Goal: Task Accomplishment & Management: Use online tool/utility

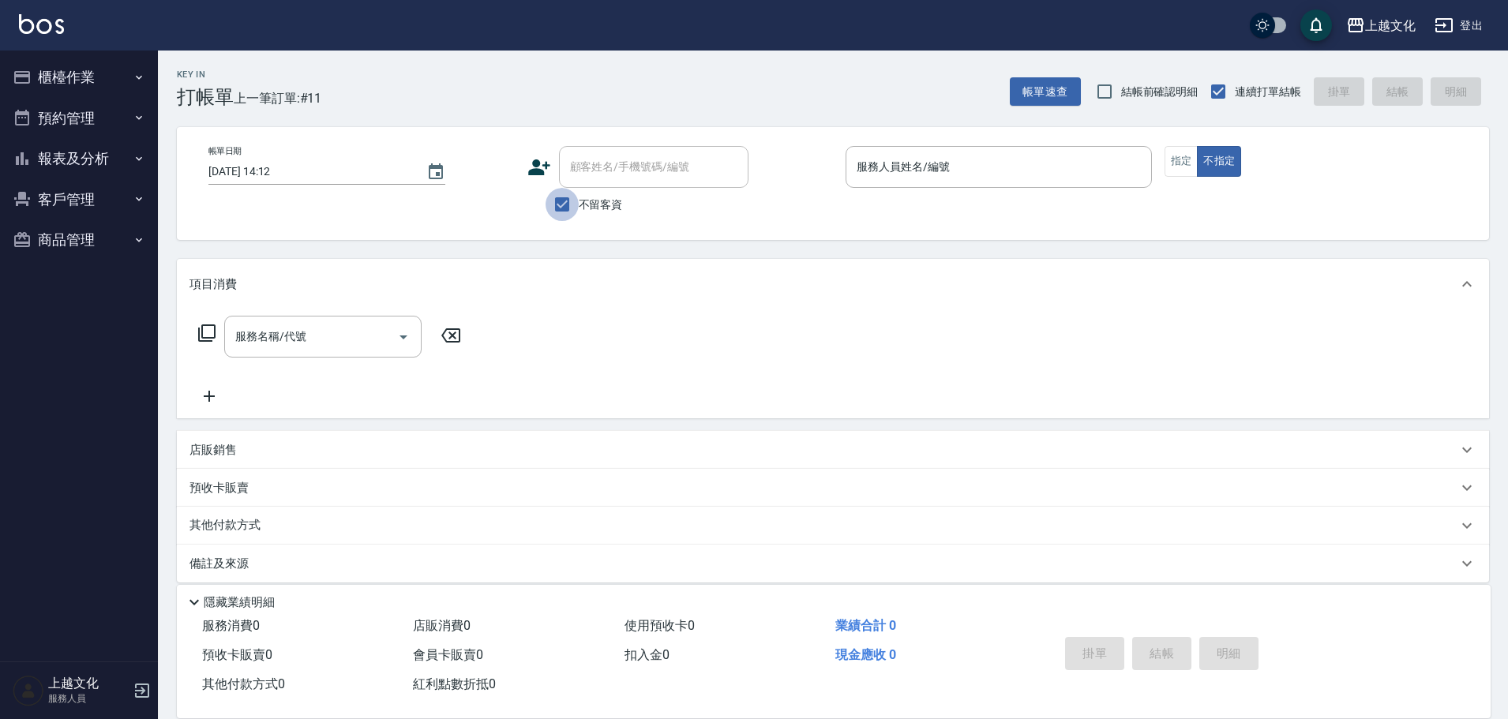
click at [559, 206] on input "不留客資" at bounding box center [561, 204] width 33 height 33
checkbox input "false"
click at [571, 166] on input "顧客姓名/手機號碼/編號" at bounding box center [642, 167] width 152 height 28
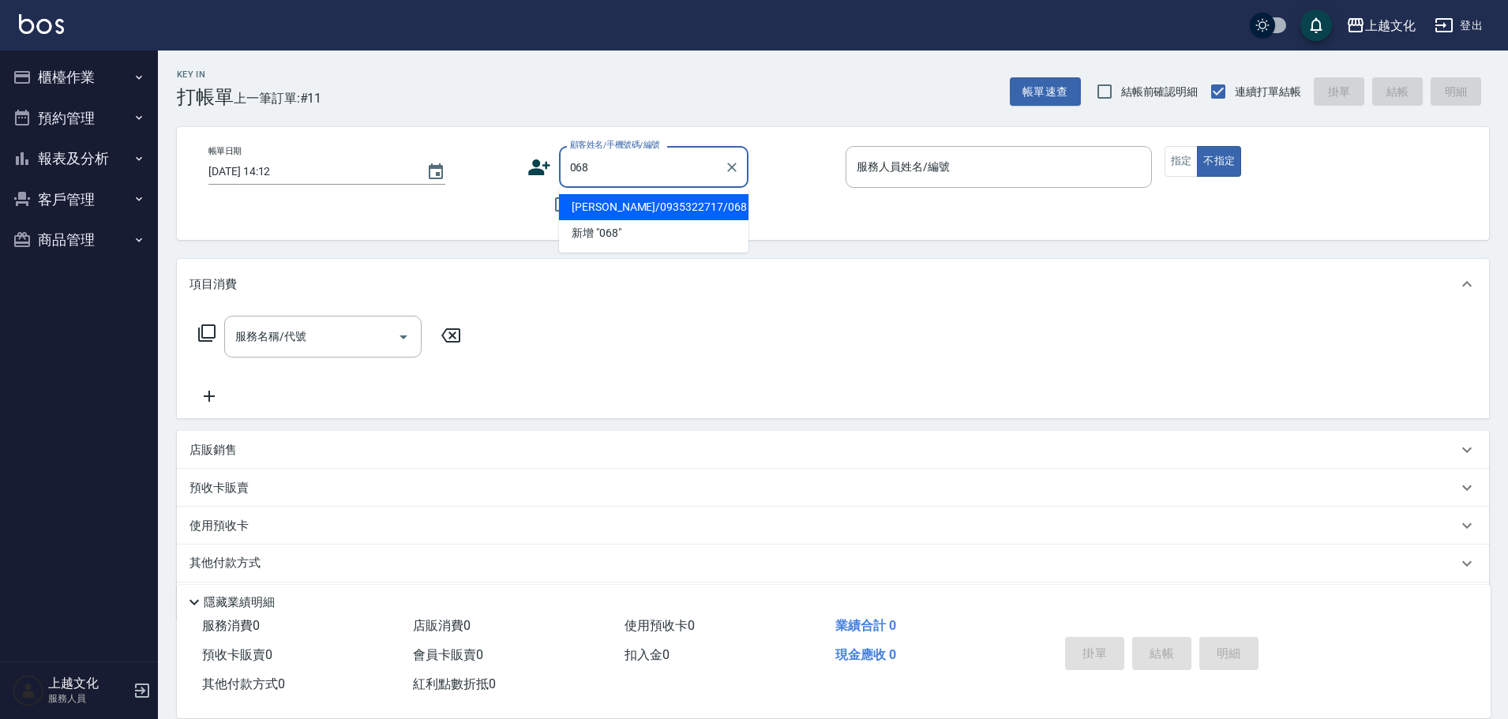
type input "[PERSON_NAME]/0935322717/068"
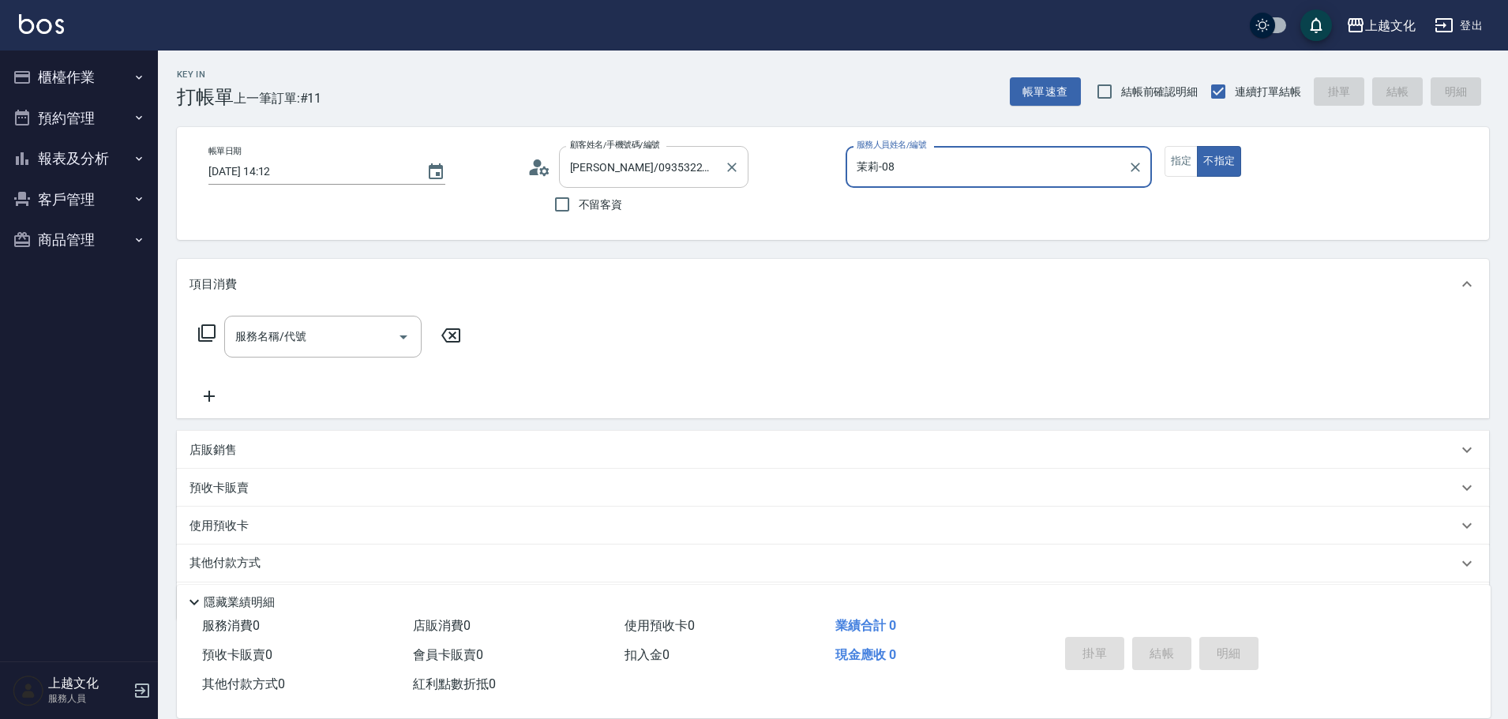
type input "茉莉-08"
click at [1188, 161] on button "指定" at bounding box center [1181, 161] width 34 height 31
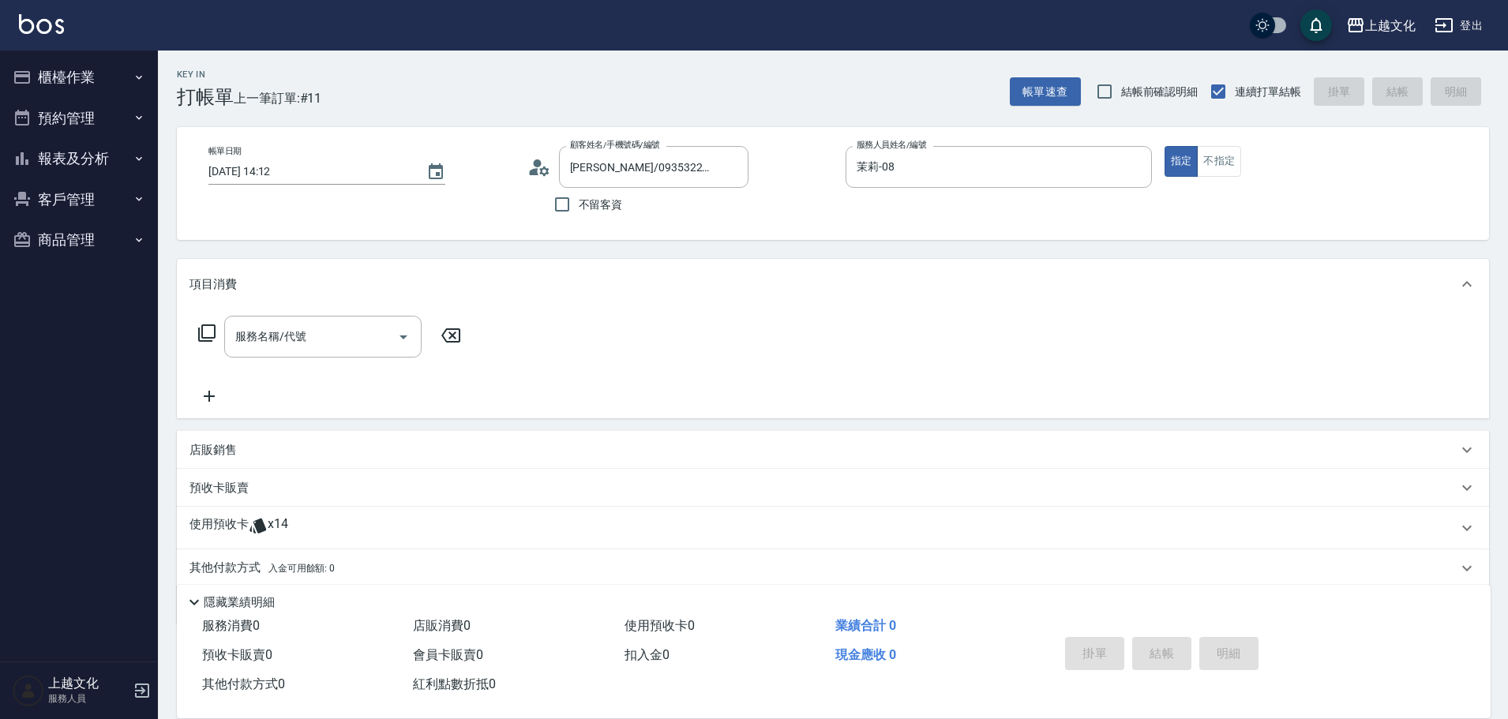
click at [223, 519] on p "使用預收卡" at bounding box center [218, 528] width 59 height 24
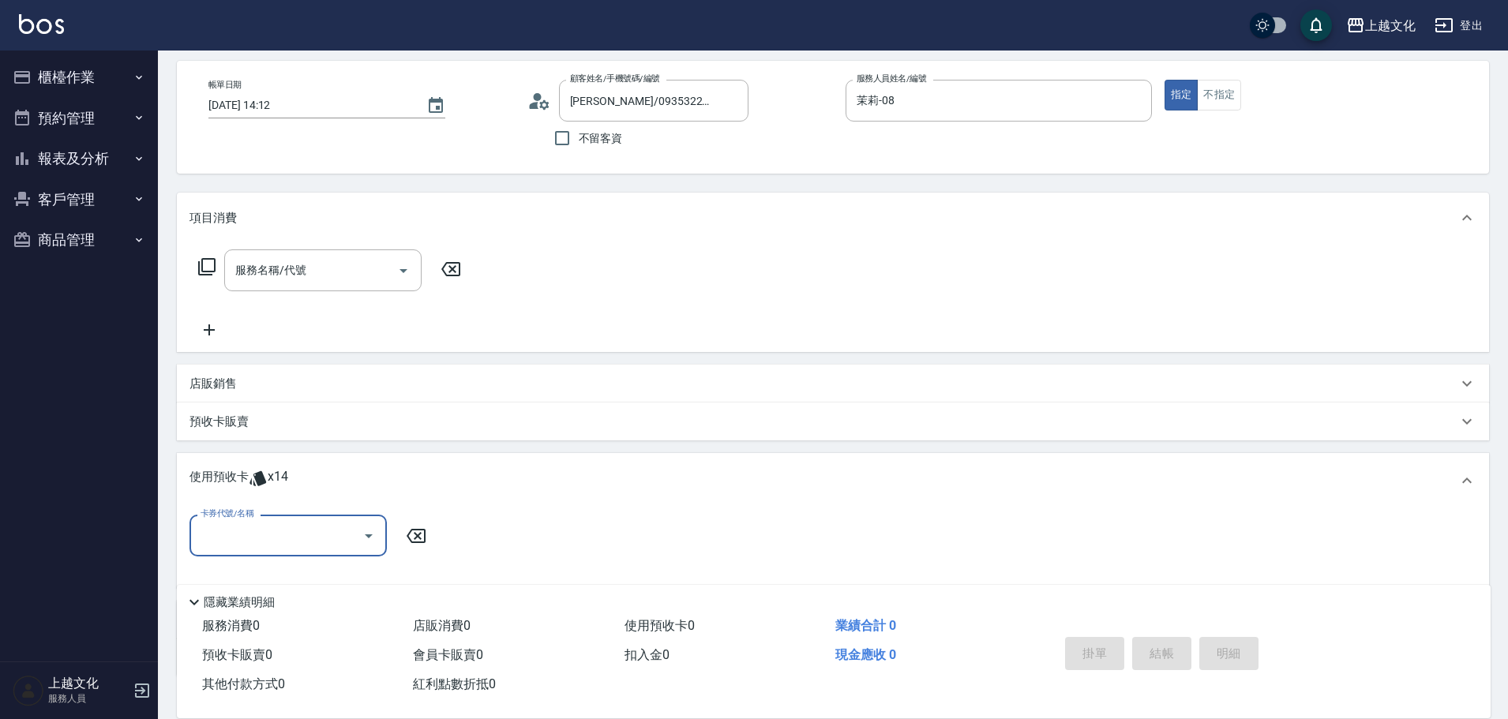
scroll to position [158, 0]
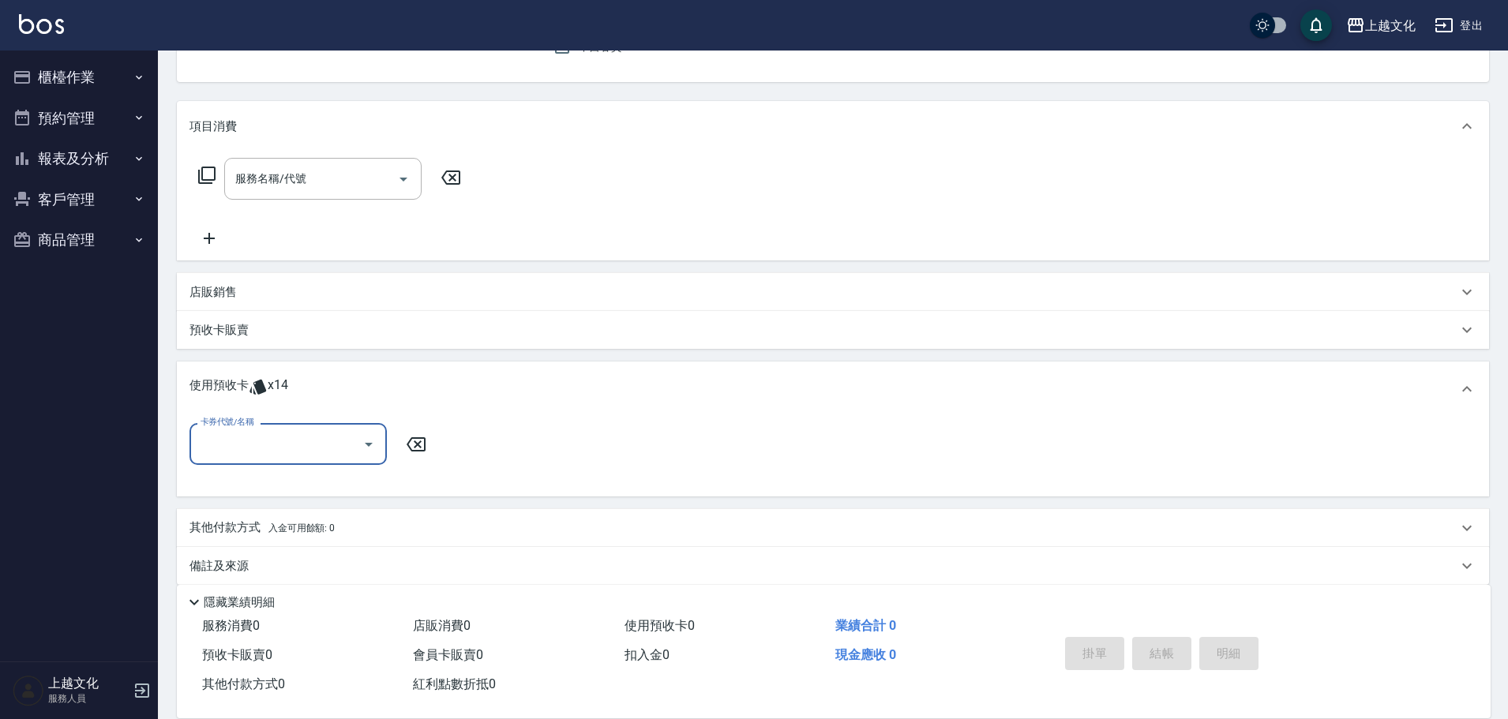
click at [245, 461] on div "卡券代號/名稱" at bounding box center [287, 444] width 197 height 42
click at [218, 509] on div "護髮包卡ˋ 剩餘8張" at bounding box center [287, 510] width 197 height 26
type input "護髮包卡ˋ"
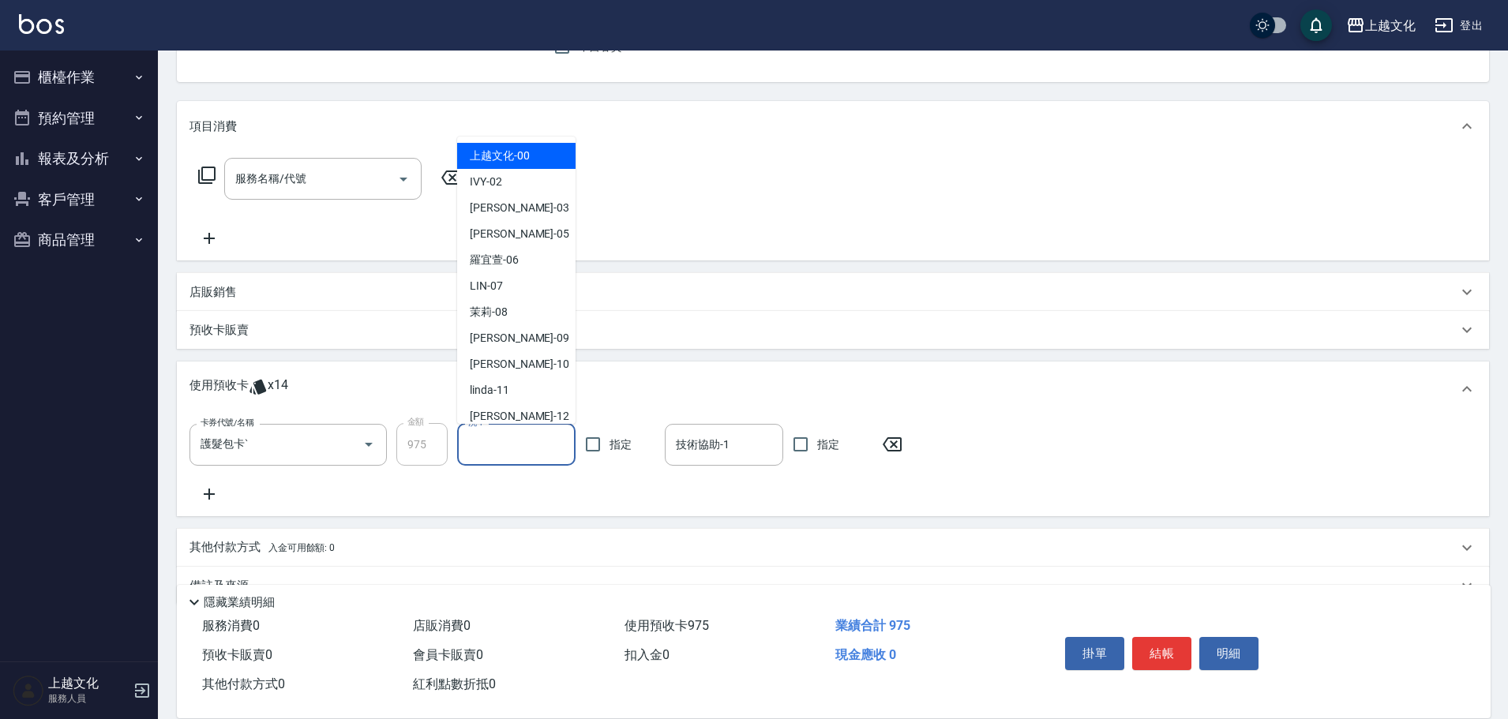
click at [475, 439] on input "洗-1" at bounding box center [516, 445] width 104 height 28
click at [526, 165] on div "上越文化 -00" at bounding box center [516, 156] width 118 height 26
click at [526, 165] on div "服務名稱/代號 服務名稱/代號" at bounding box center [833, 206] width 1312 height 109
type input "上越文化-00"
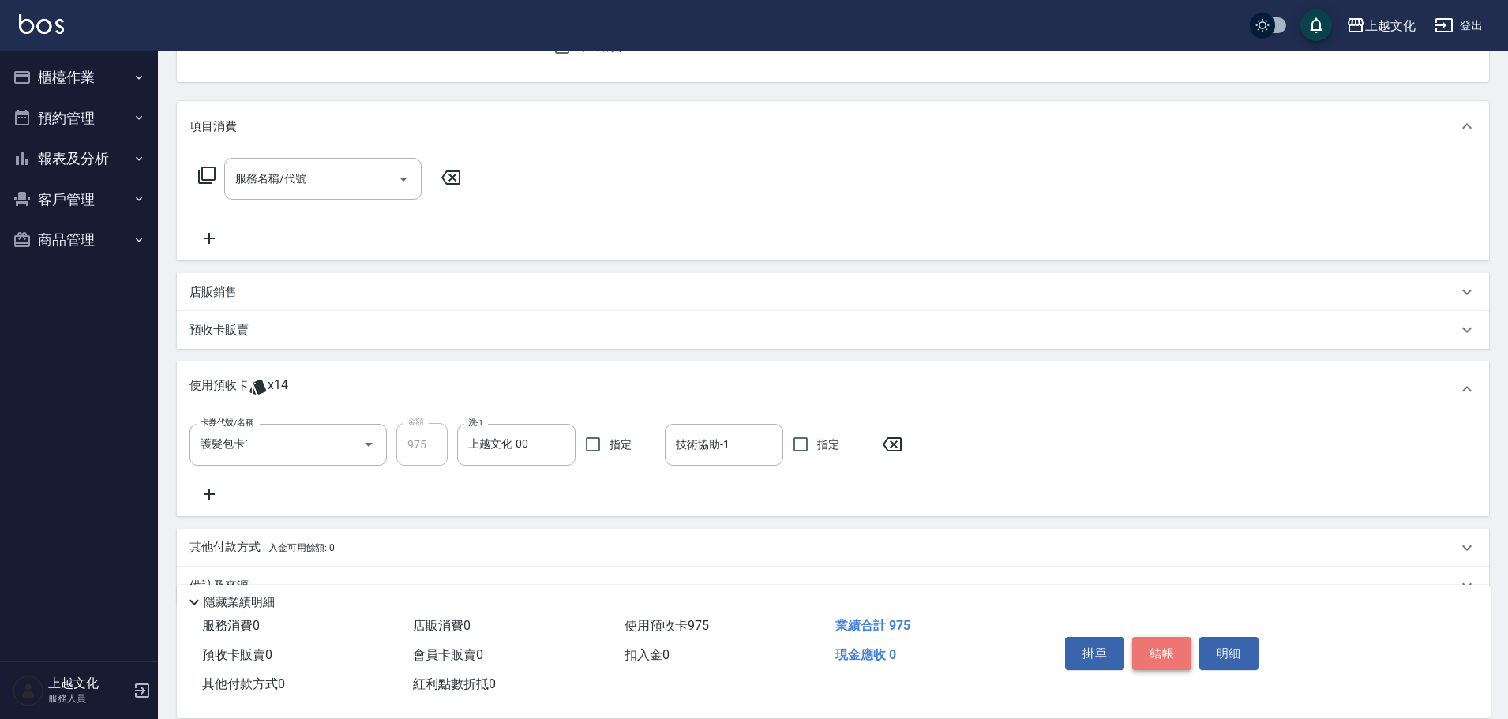
click at [1145, 646] on button "結帳" at bounding box center [1161, 653] width 59 height 33
type input "[DATE] 14:13"
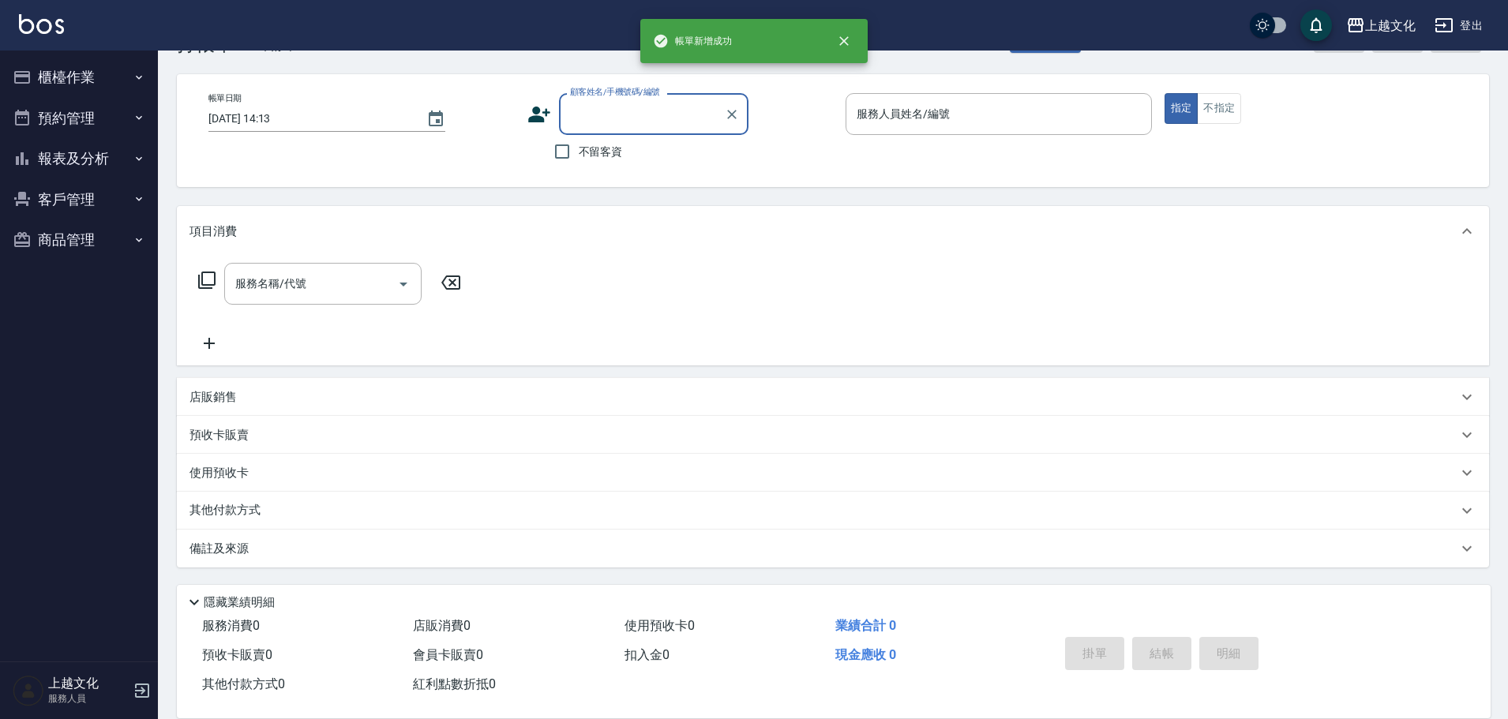
scroll to position [53, 0]
click at [608, 112] on input "0843" at bounding box center [642, 114] width 152 height 28
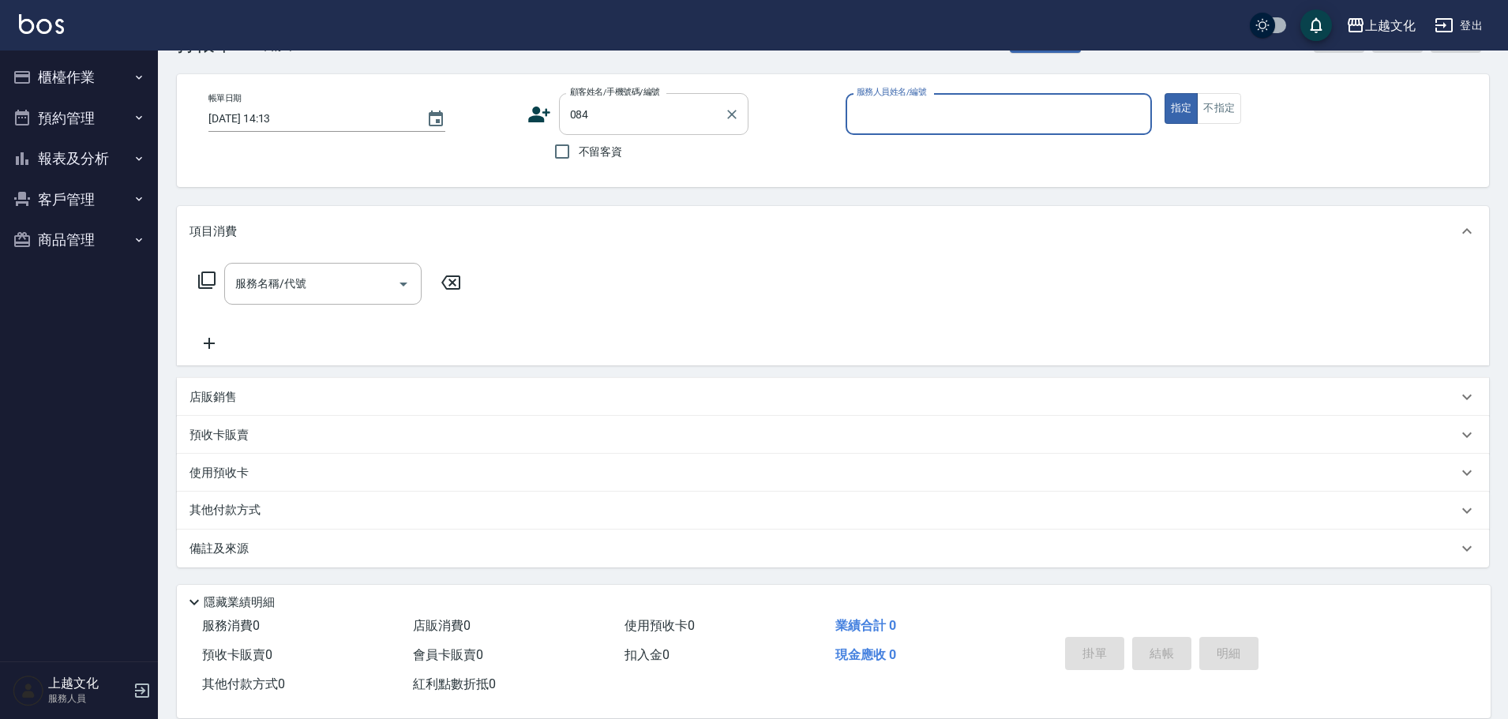
type input "[PERSON_NAME]/0910972532/084"
type input "茉莉-08"
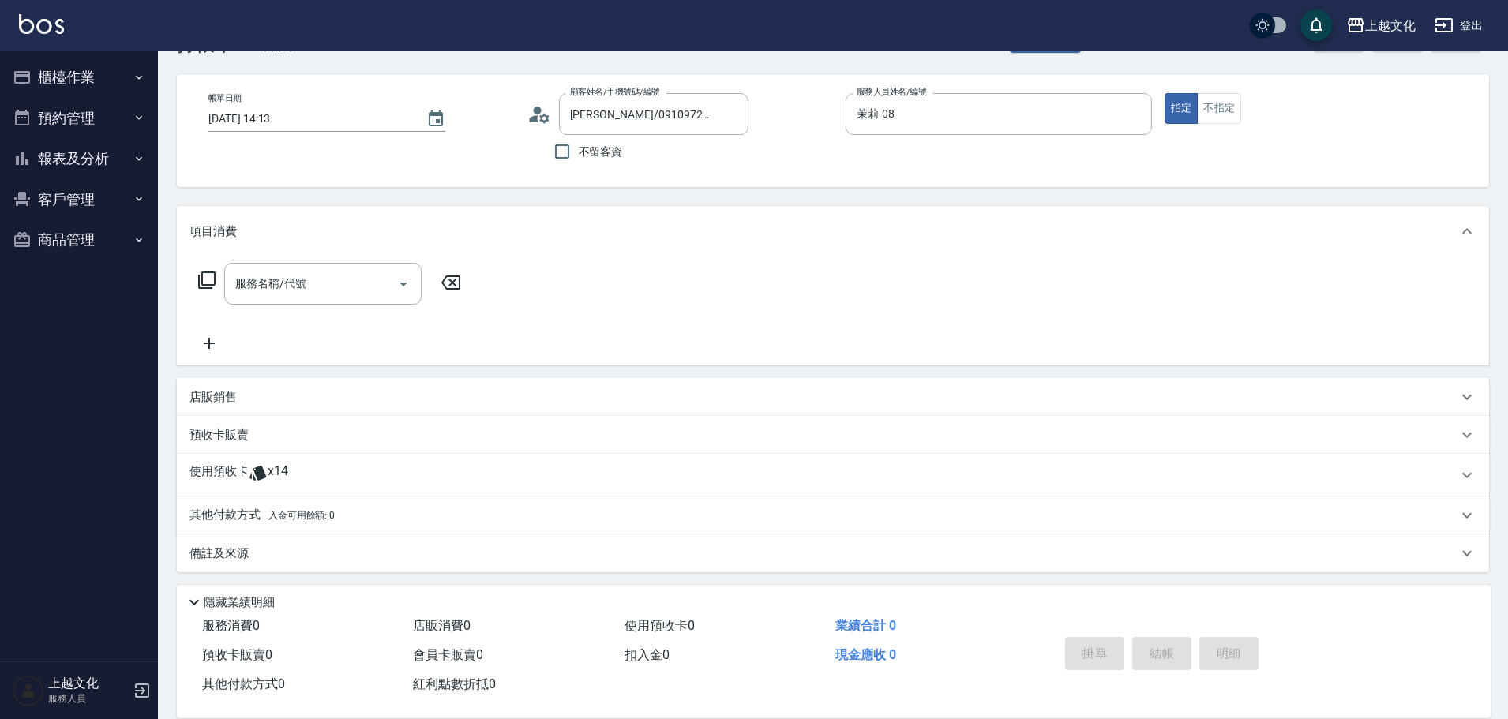
click at [229, 475] on p "使用預收卡" at bounding box center [218, 475] width 59 height 24
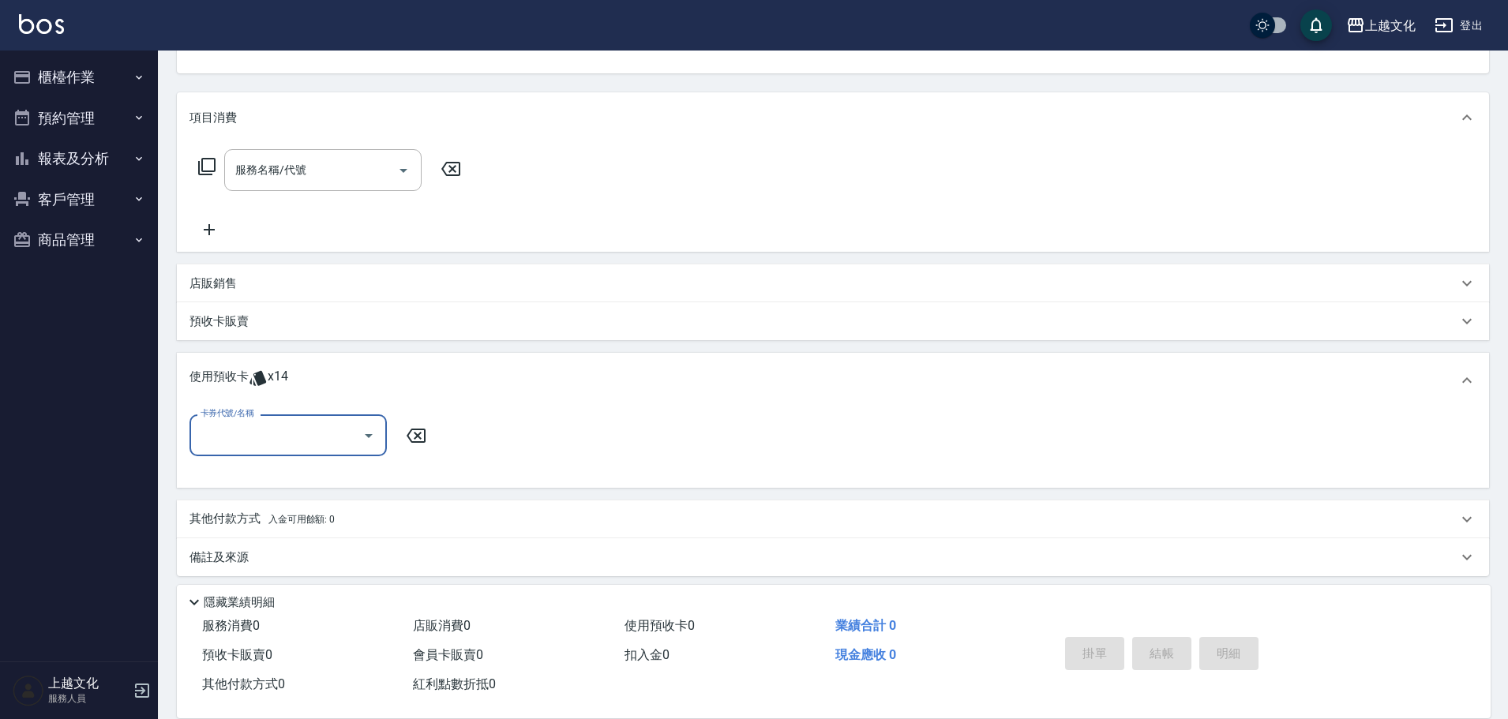
scroll to position [175, 0]
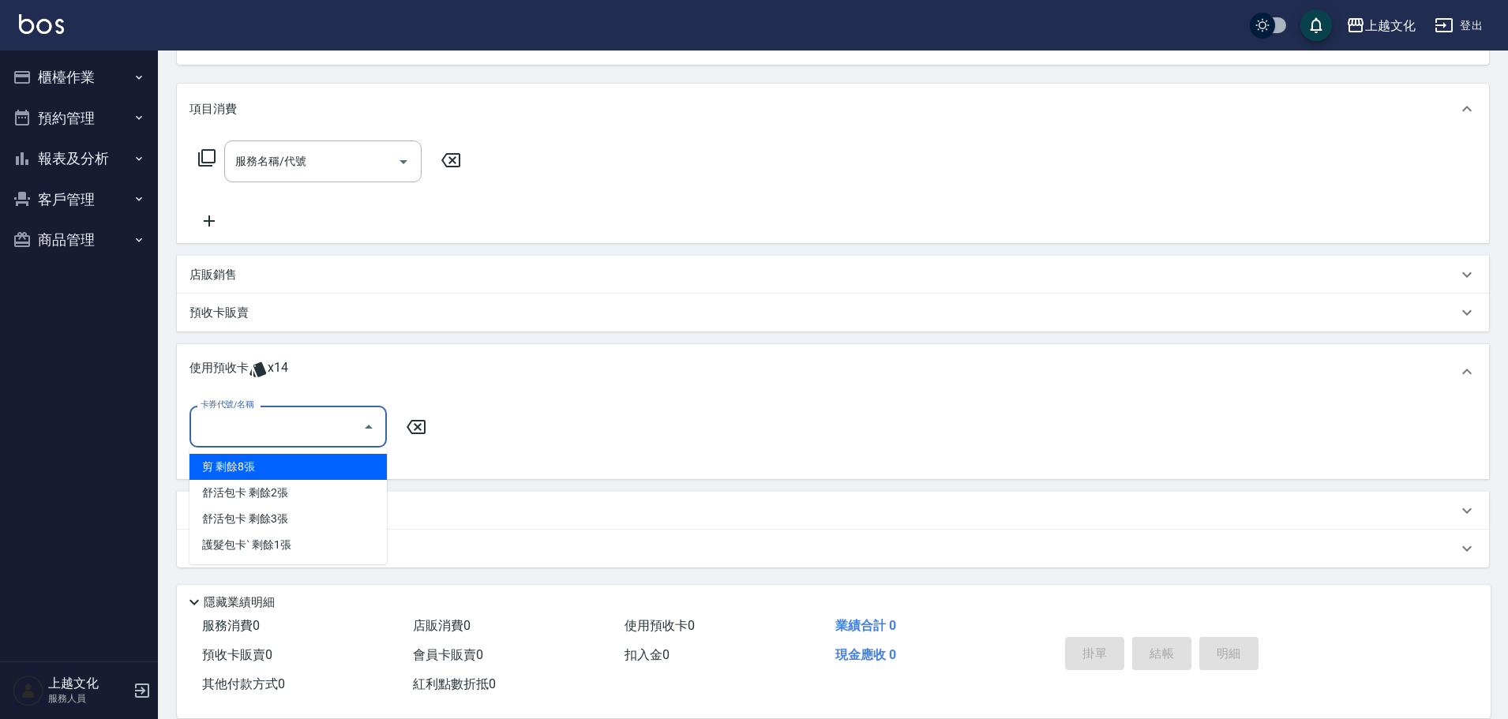
click at [235, 440] on input "卡券代號/名稱" at bounding box center [276, 427] width 159 height 28
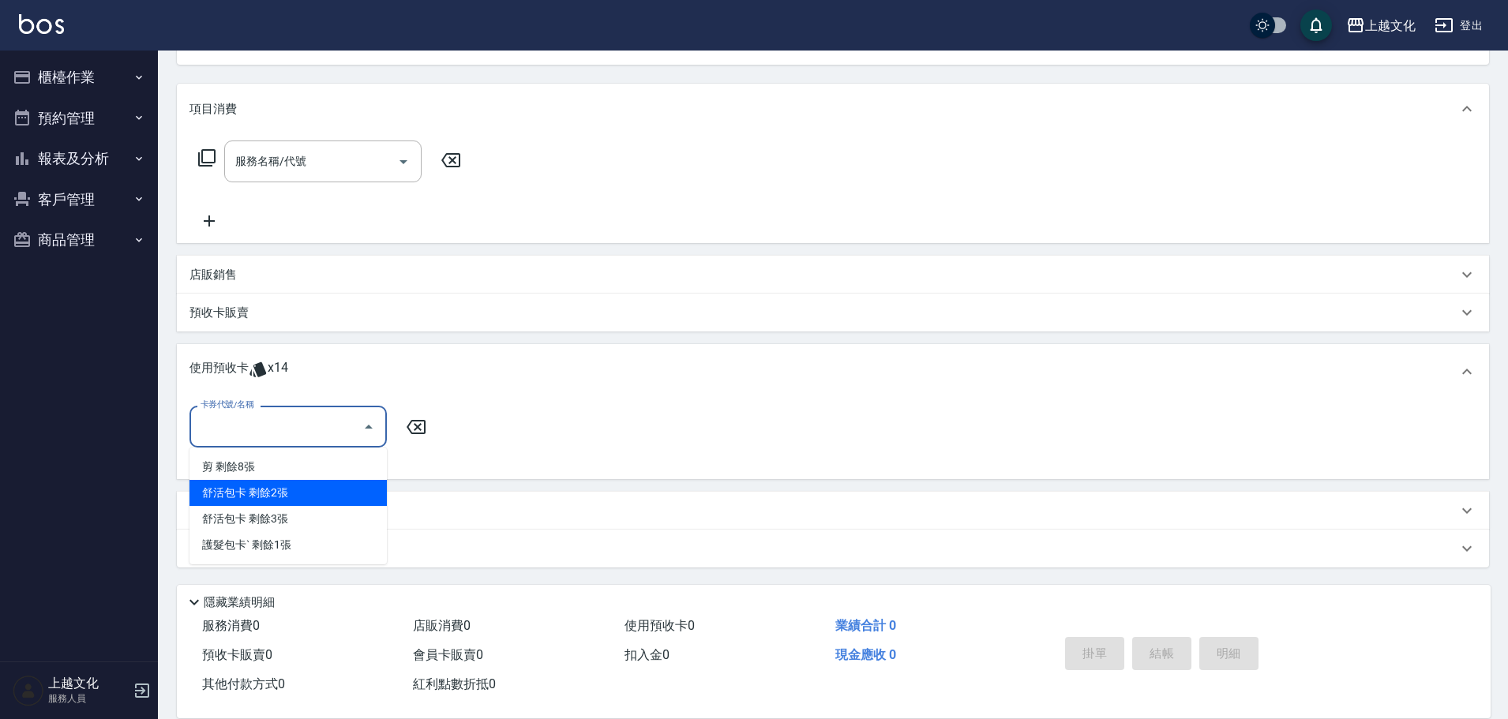
click at [240, 484] on div "舒活包卡 剩餘2張" at bounding box center [287, 493] width 197 height 26
type input "舒活包卡"
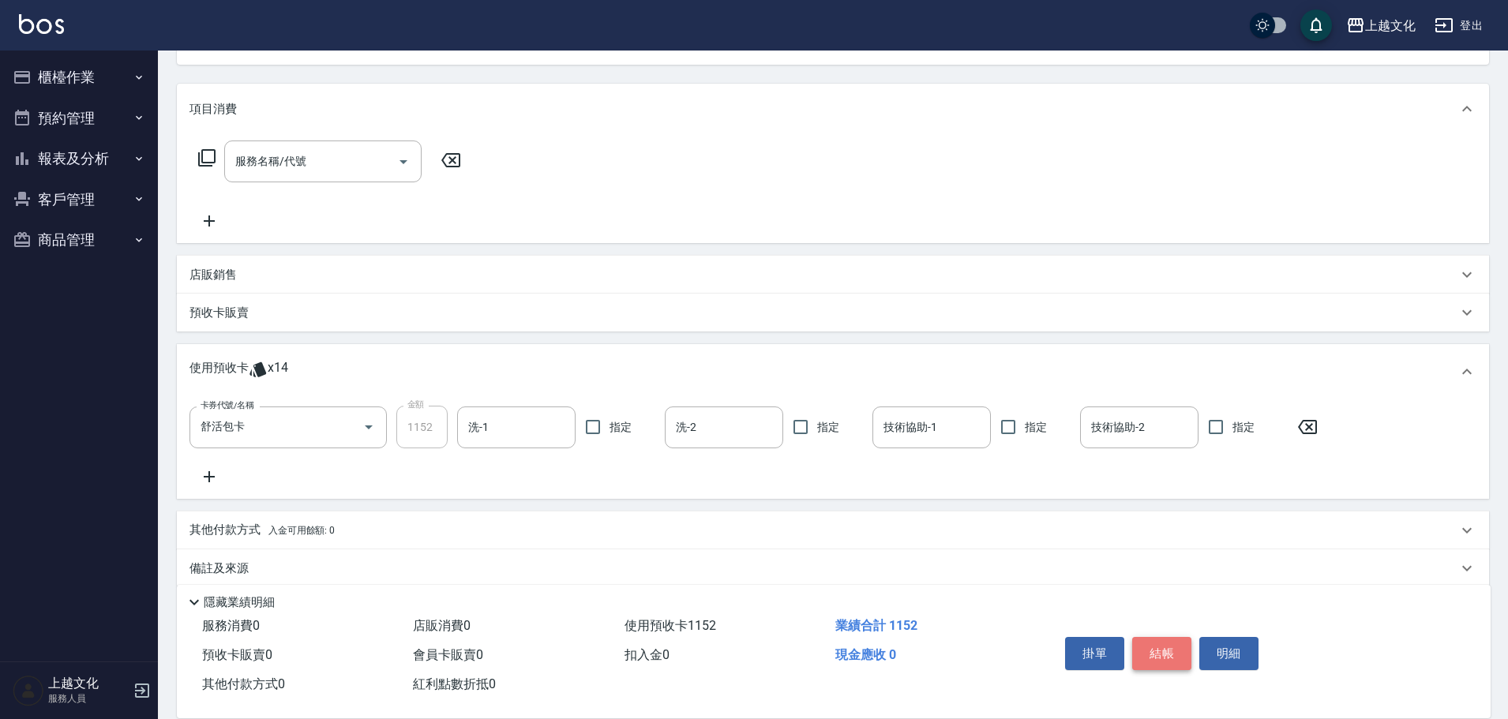
click at [1160, 655] on button "結帳" at bounding box center [1161, 653] width 59 height 33
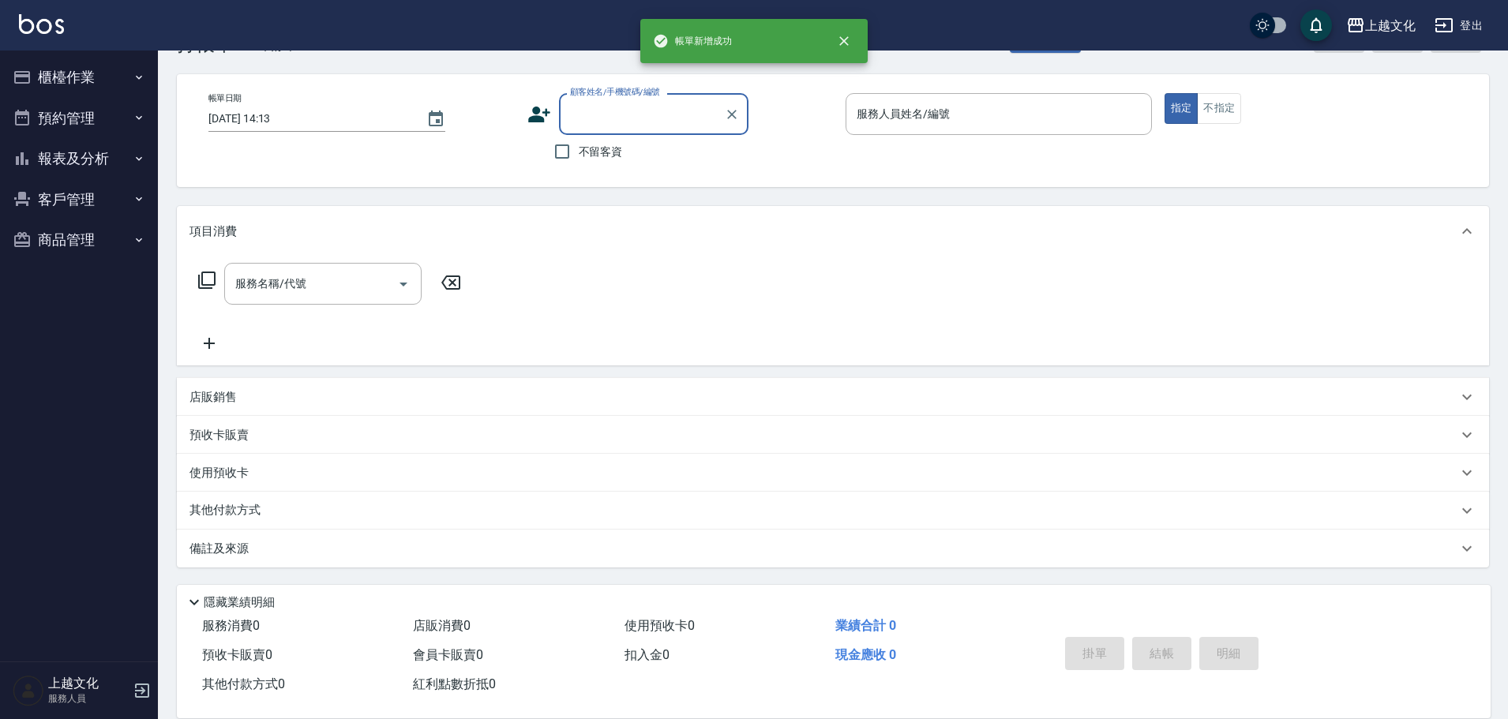
scroll to position [53, 0]
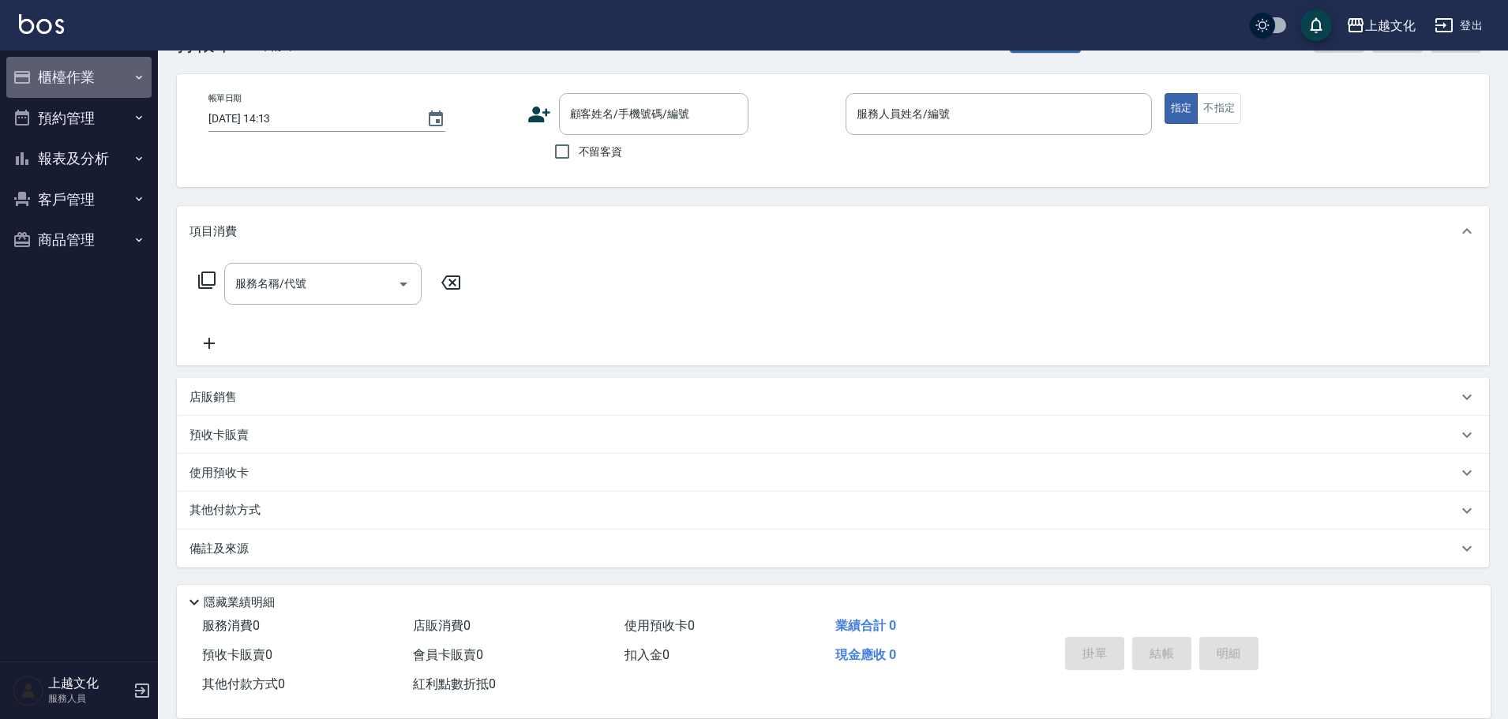
click at [74, 80] on button "櫃檯作業" at bounding box center [78, 77] width 145 height 41
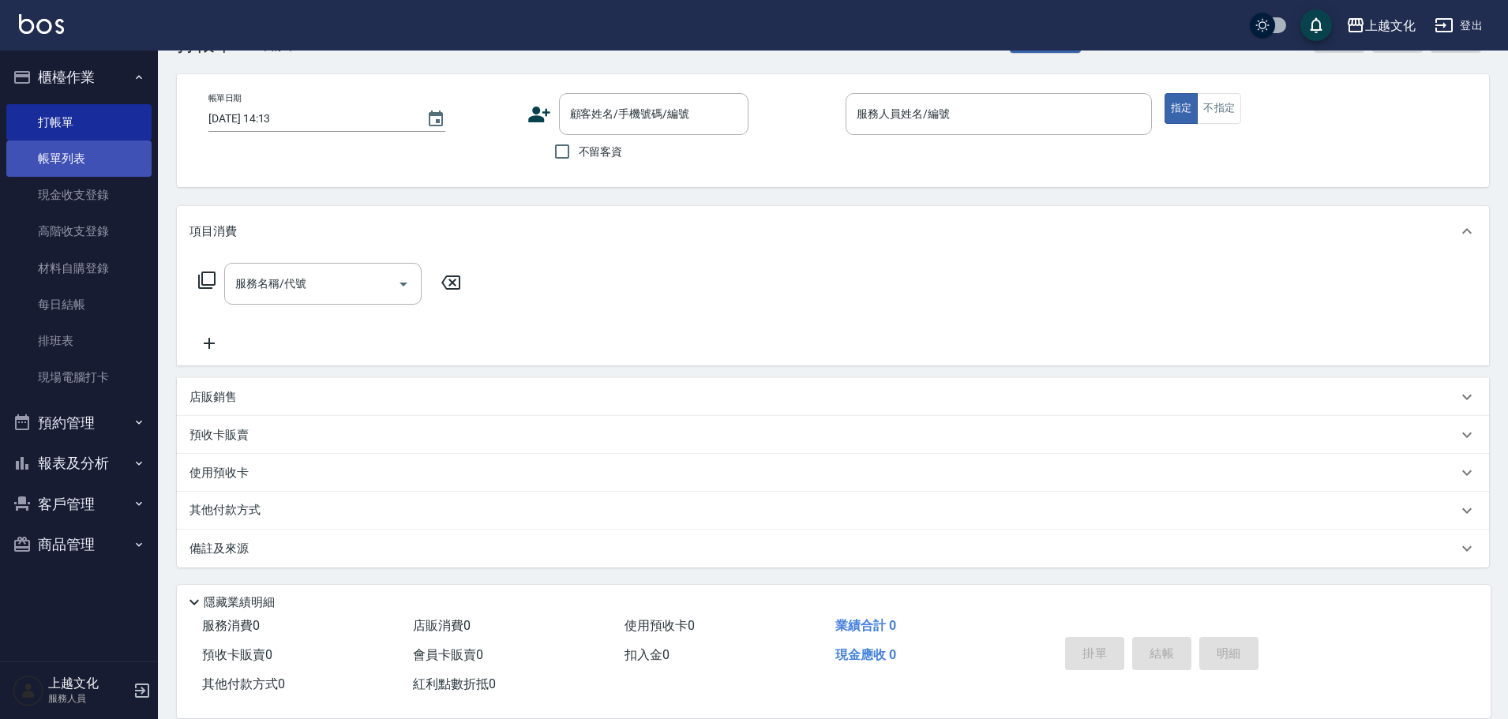
click at [67, 148] on link "帳單列表" at bounding box center [78, 159] width 145 height 36
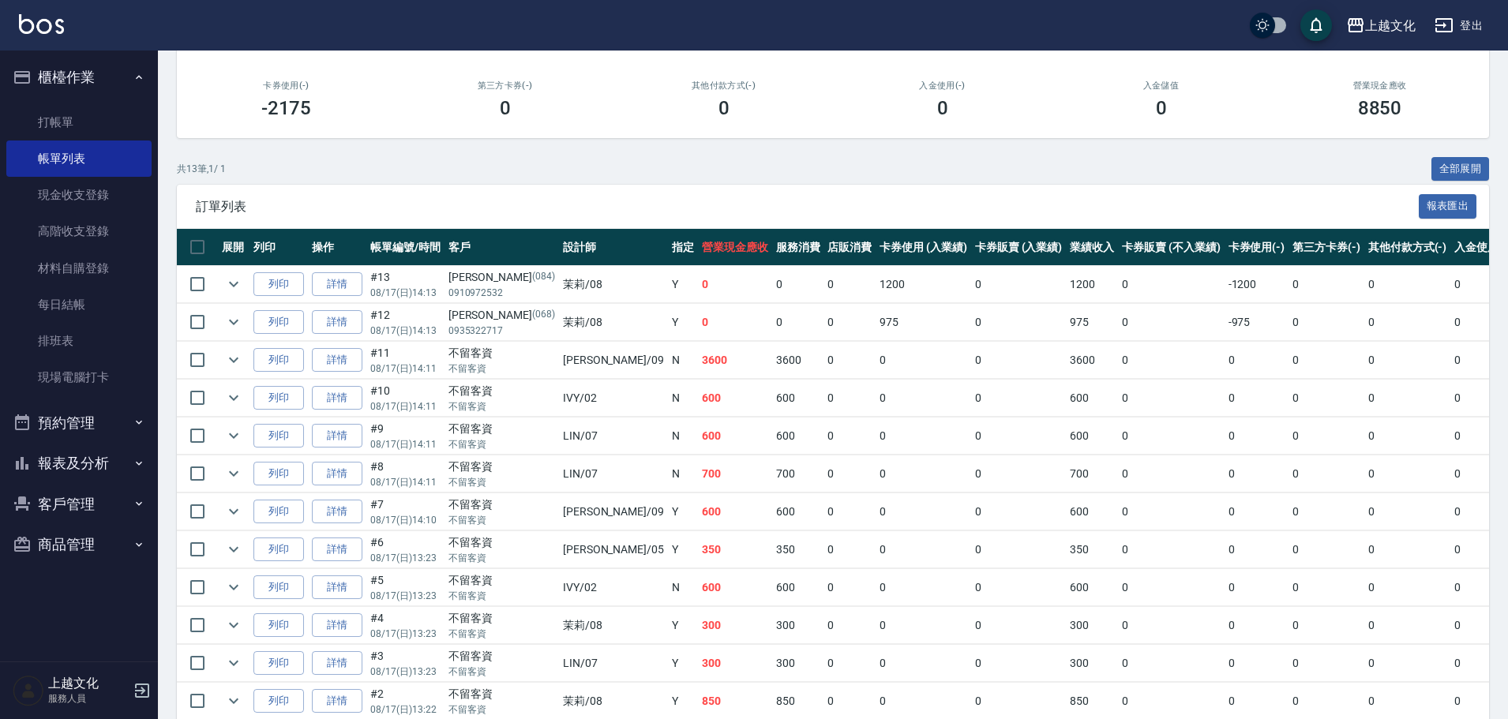
scroll to position [237, 0]
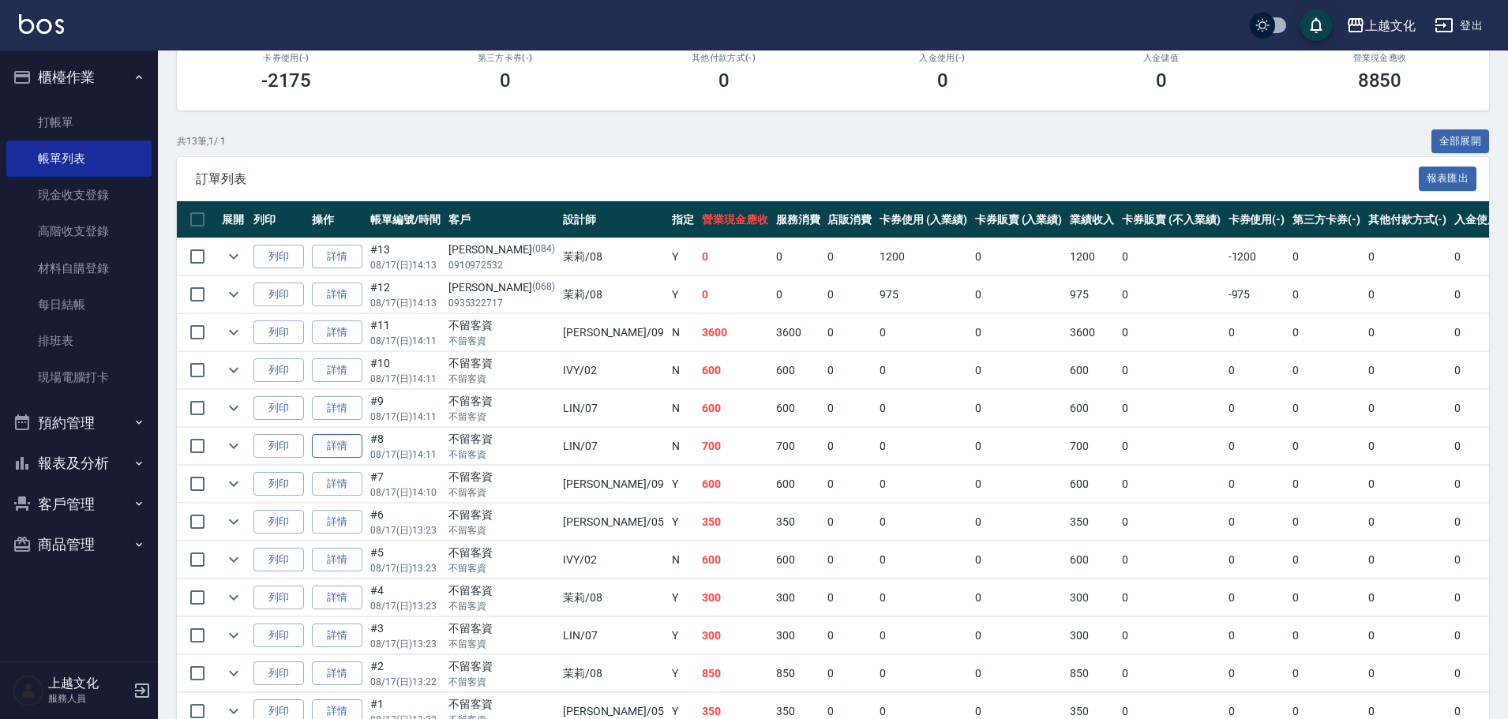
click at [347, 448] on link "詳情" at bounding box center [337, 446] width 51 height 24
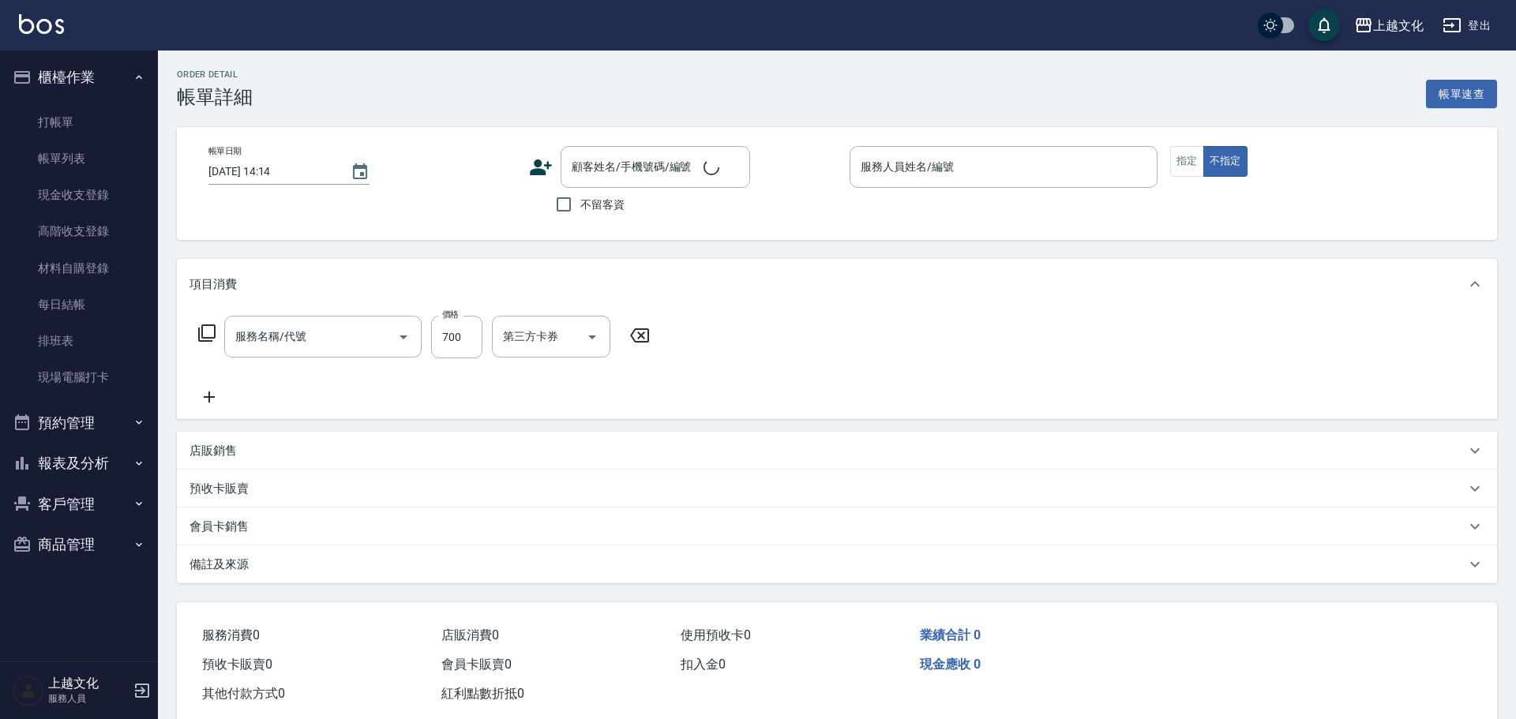
type input "[DATE] 14:11"
checkbox input "true"
type input "LIN-07"
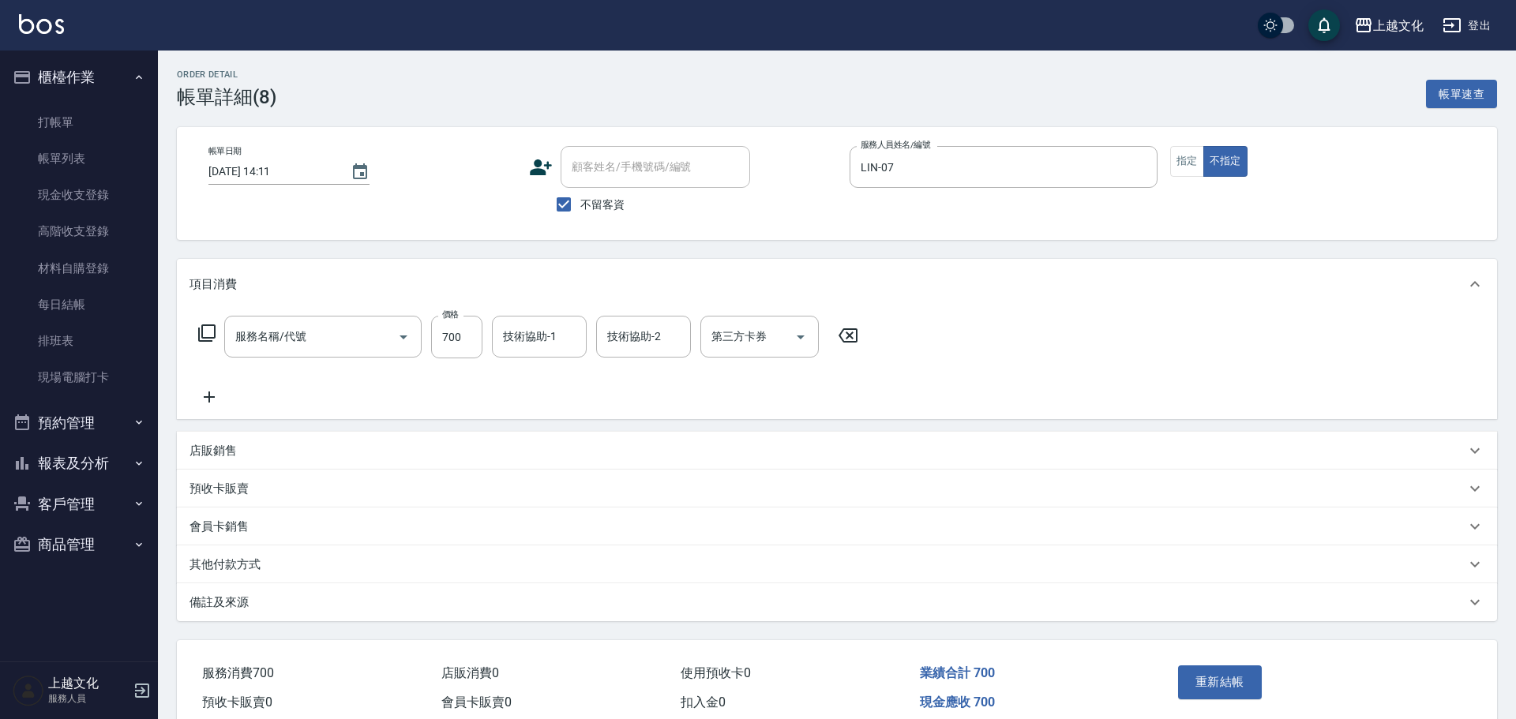
type input "精油洗+剪(207)"
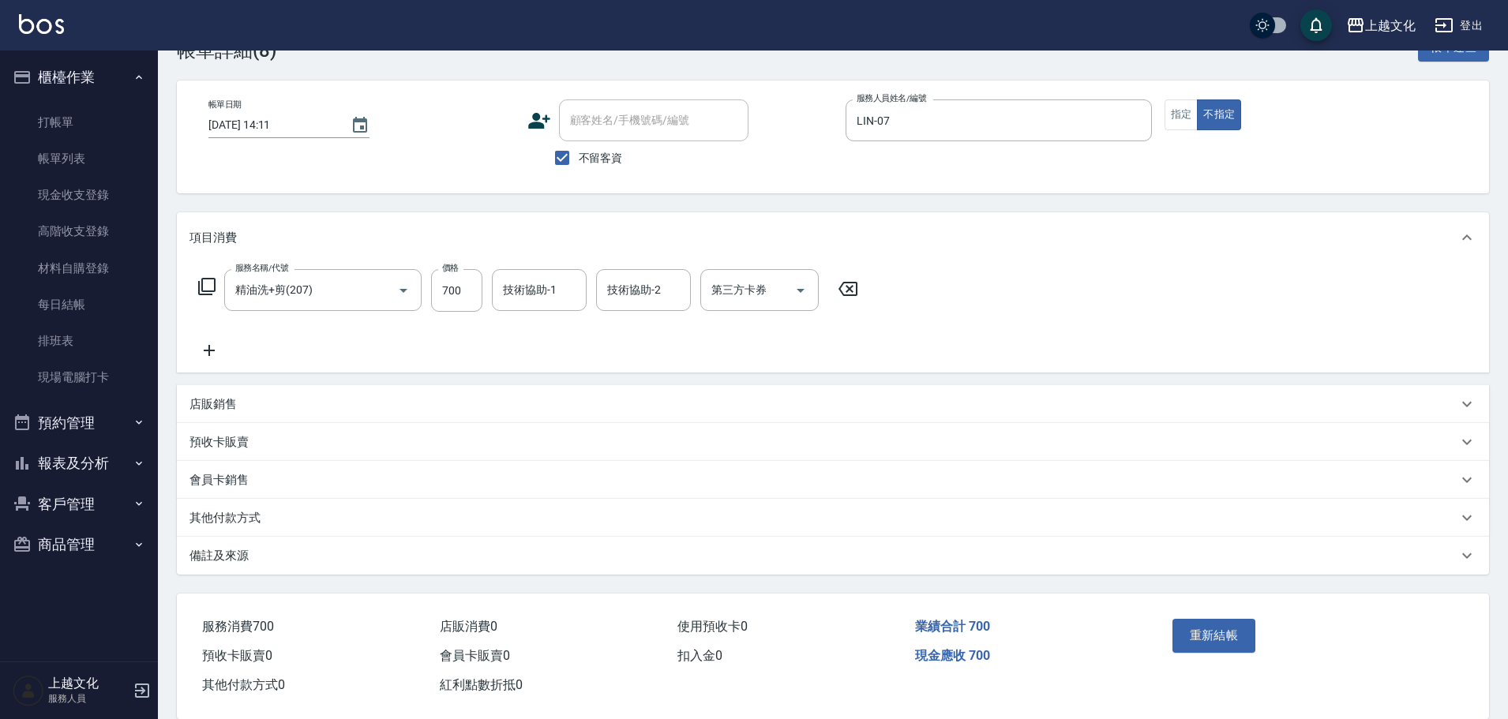
scroll to position [73, 0]
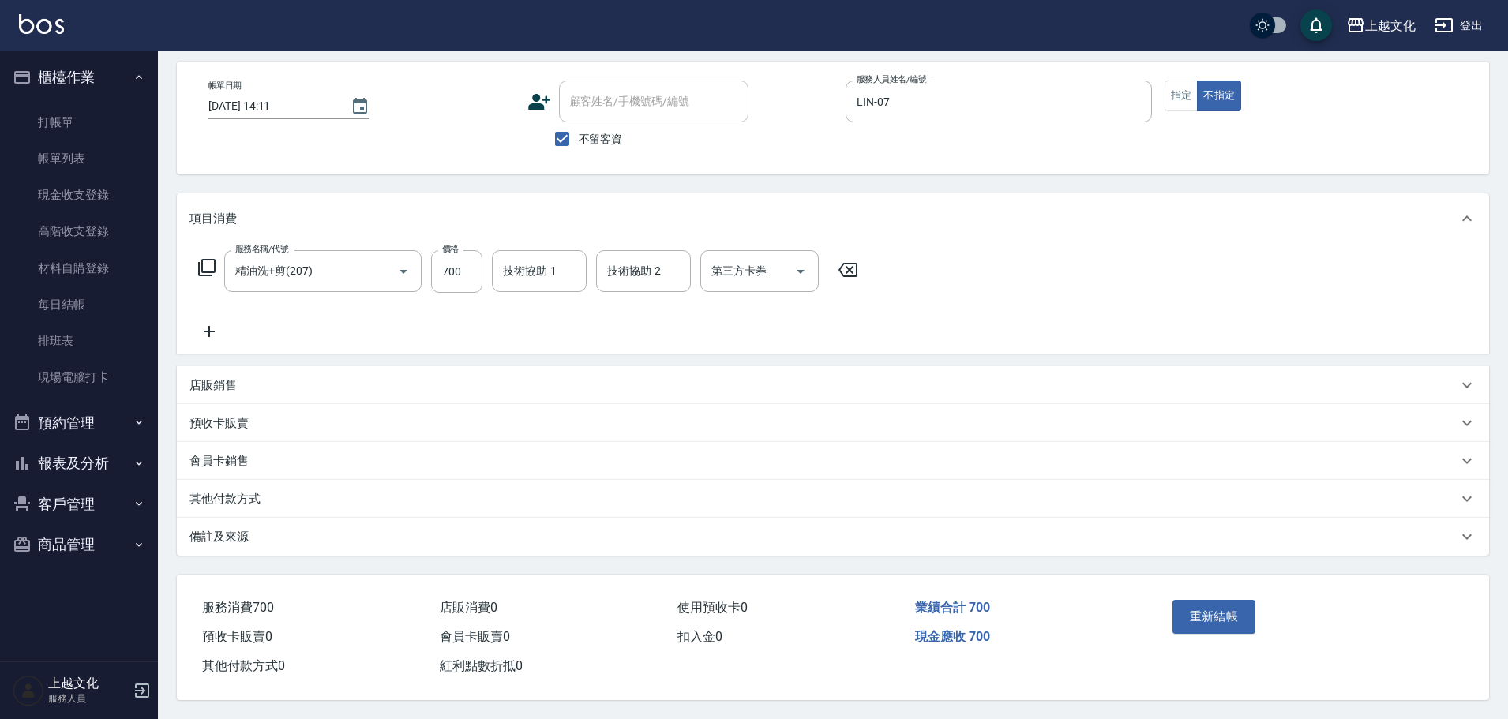
click at [232, 493] on p "其他付款方式" at bounding box center [224, 499] width 71 height 17
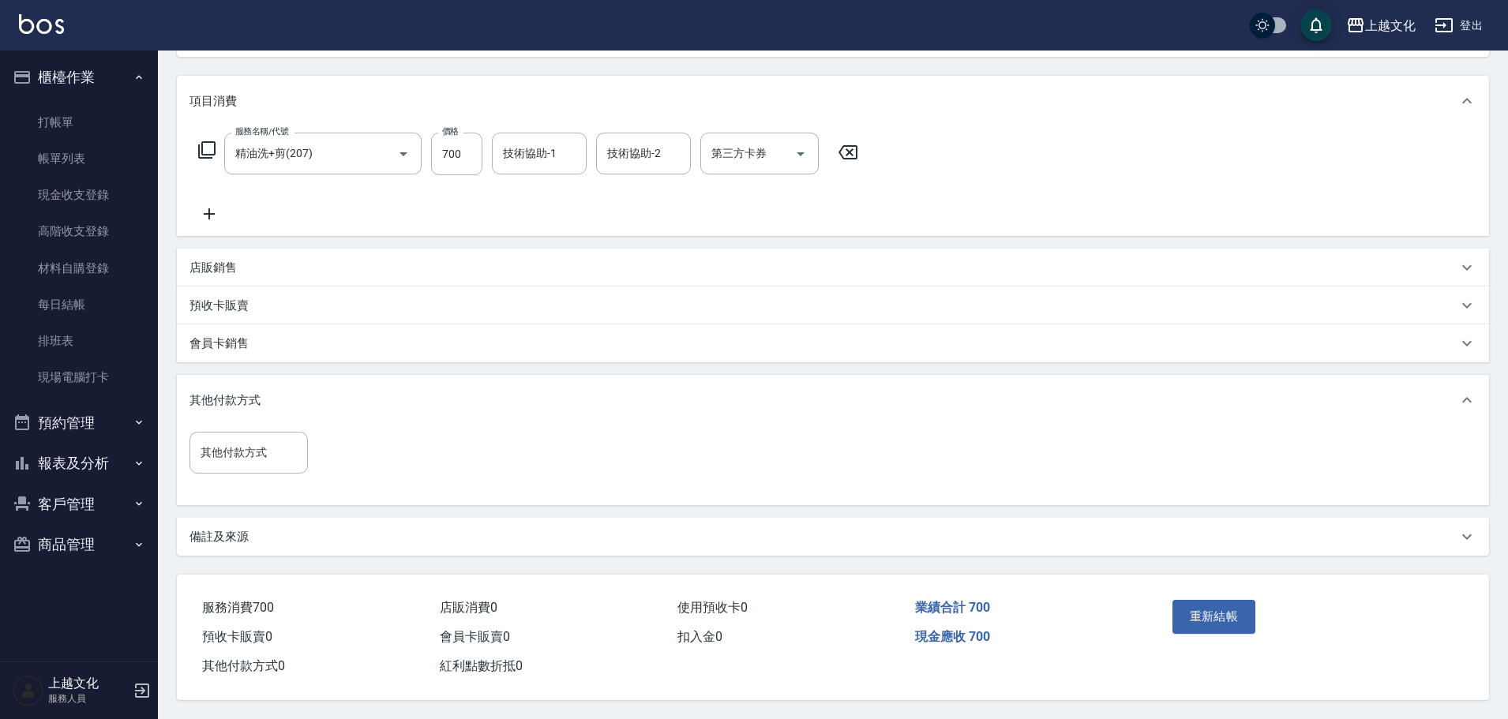
scroll to position [190, 0]
click at [224, 448] on input "其他付款方式" at bounding box center [249, 453] width 104 height 28
click at [214, 565] on span "信用卡" at bounding box center [248, 571] width 118 height 26
type input "信用卡"
click at [326, 450] on input "0" at bounding box center [376, 452] width 118 height 43
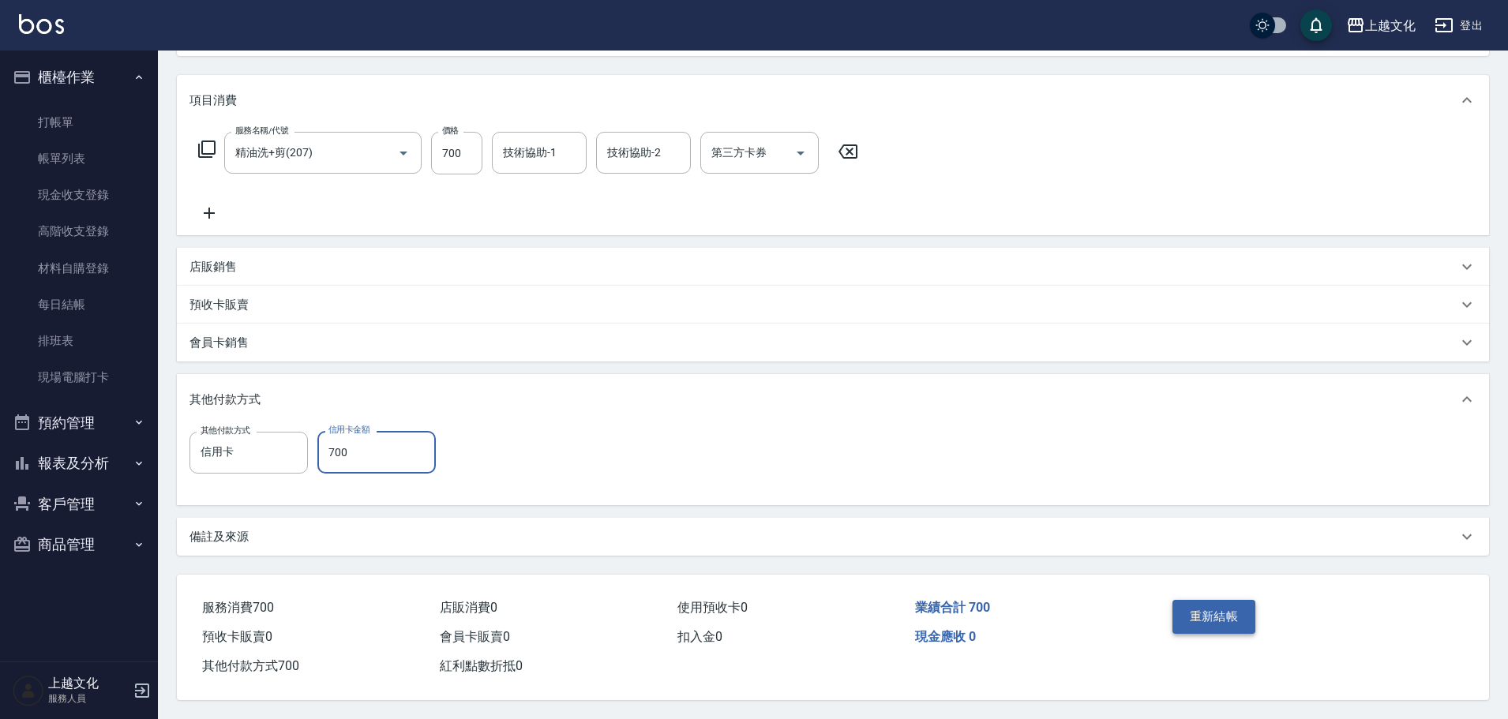
type input "700"
click at [1215, 619] on button "重新結帳" at bounding box center [1214, 616] width 84 height 33
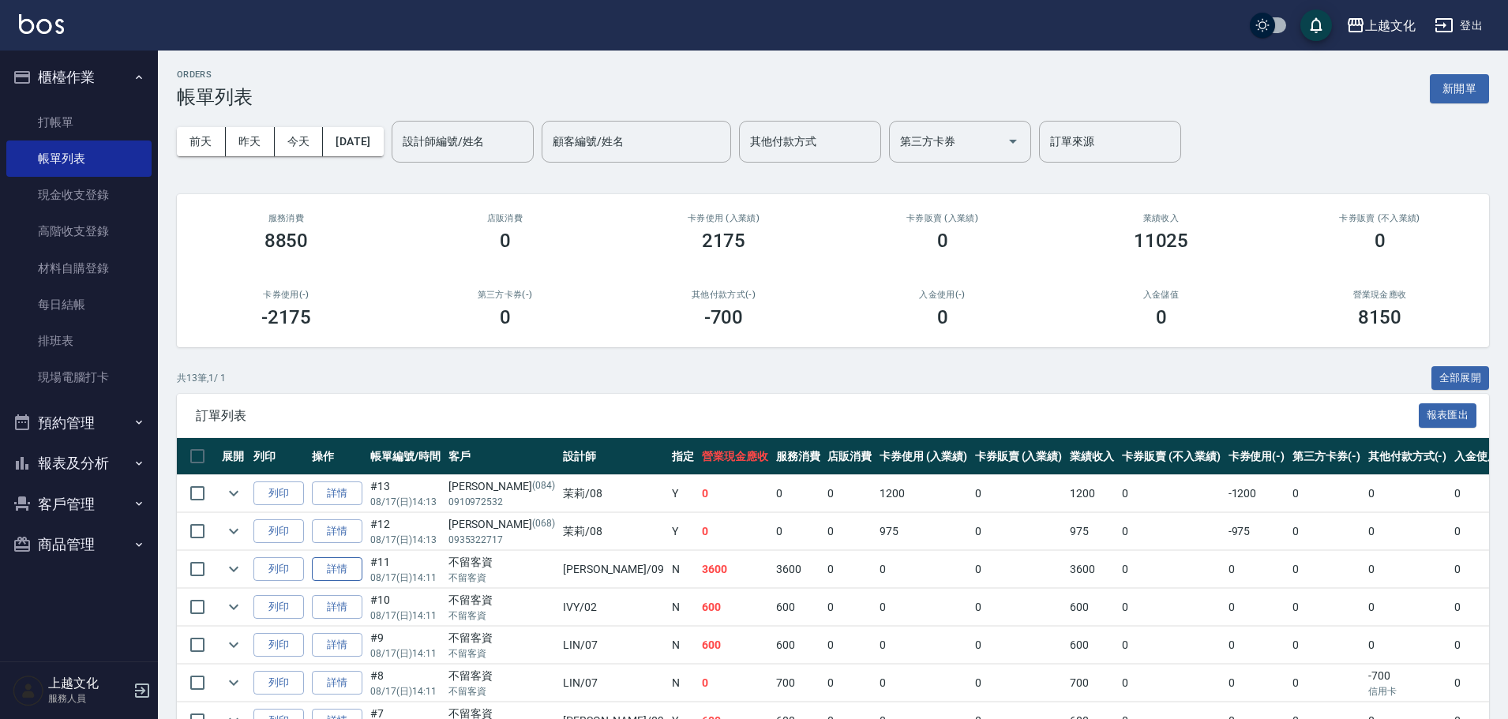
click at [349, 570] on link "詳情" at bounding box center [337, 569] width 51 height 24
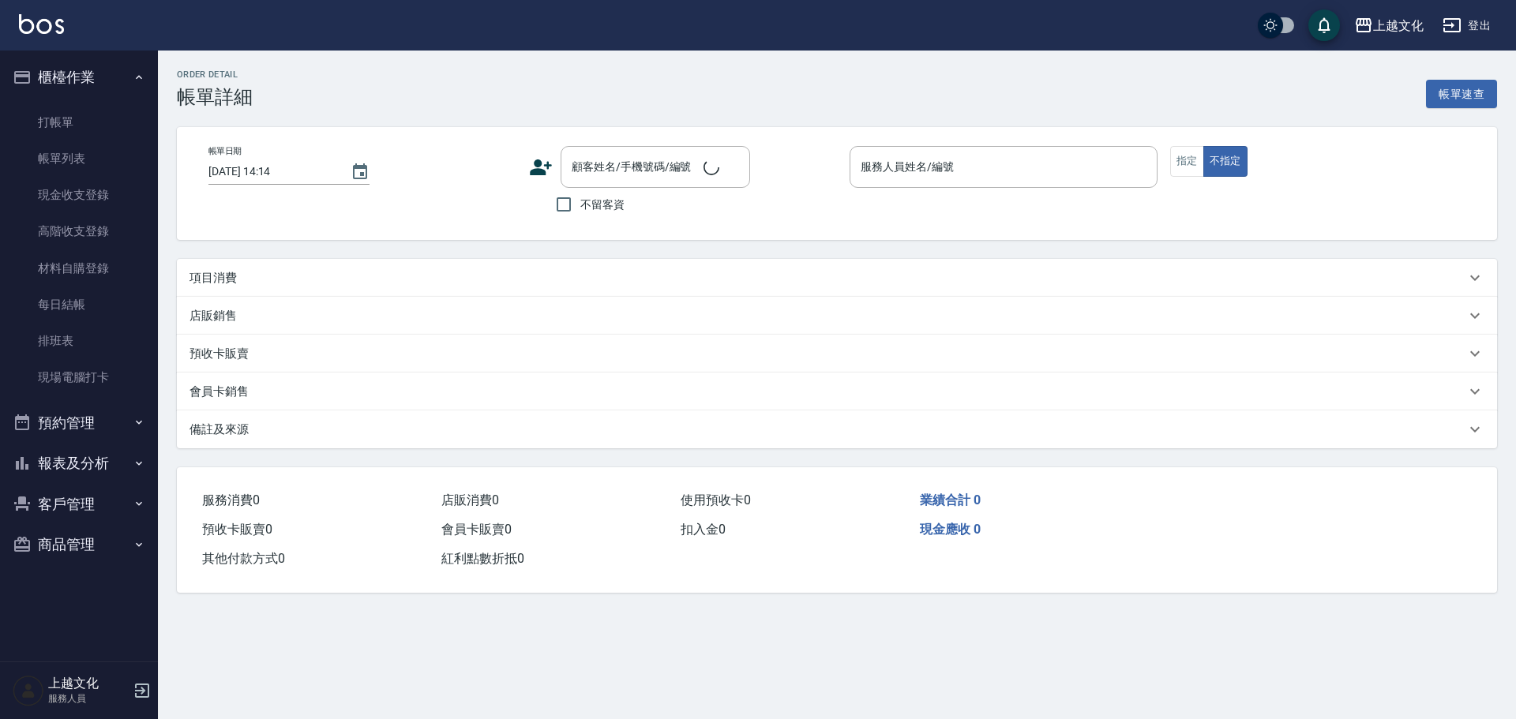
type input "[DATE] 14:11"
checkbox input "true"
type input "[PERSON_NAME]-09"
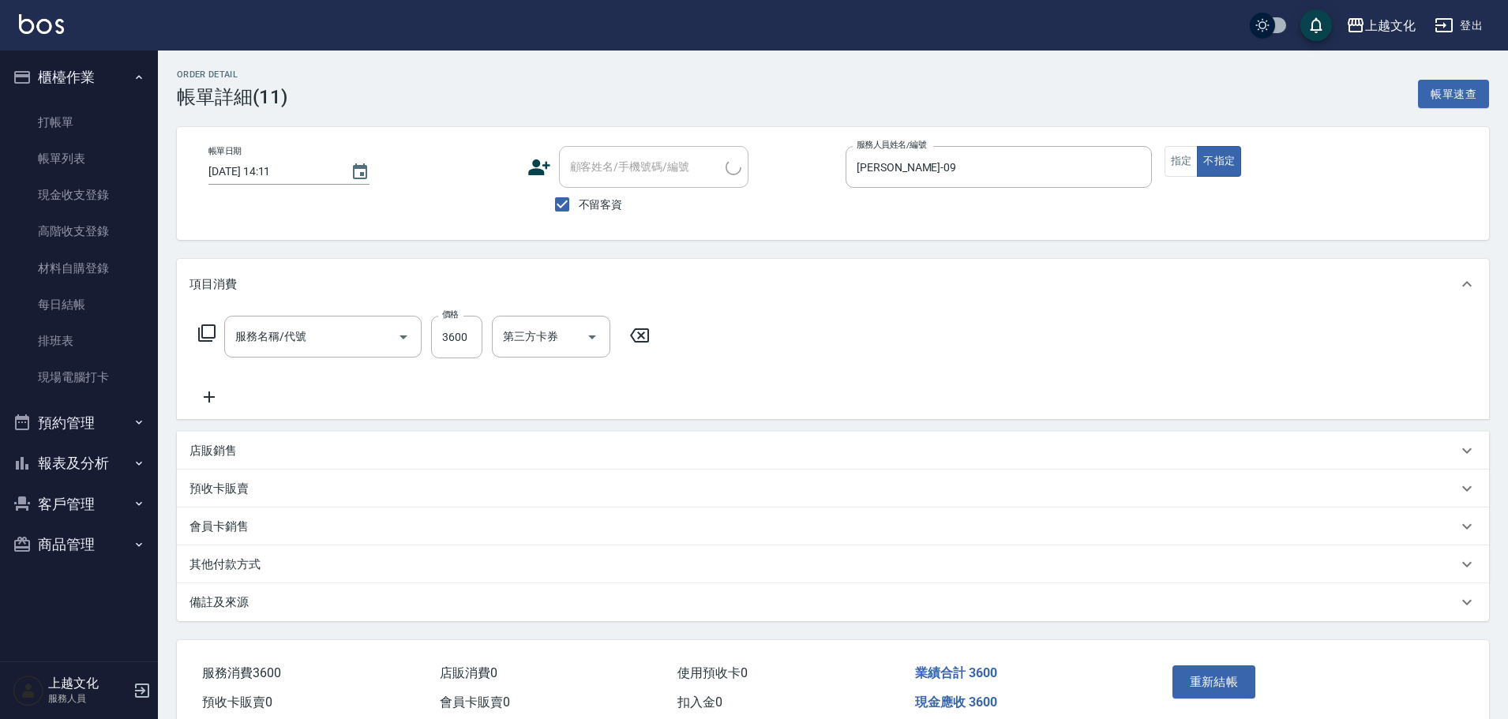
type input "日系染髮(401)"
click at [212, 567] on p "其他付款方式" at bounding box center [224, 565] width 71 height 17
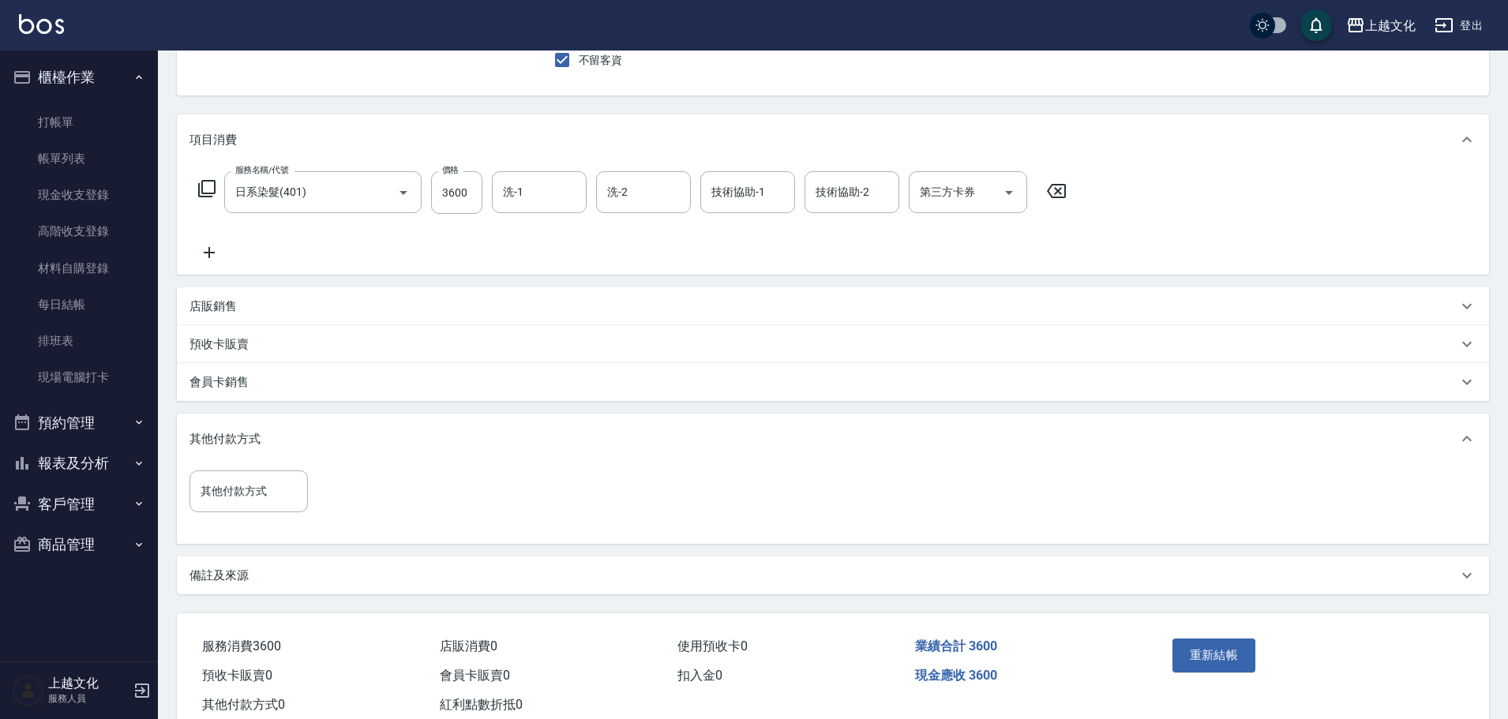
scroll to position [158, 0]
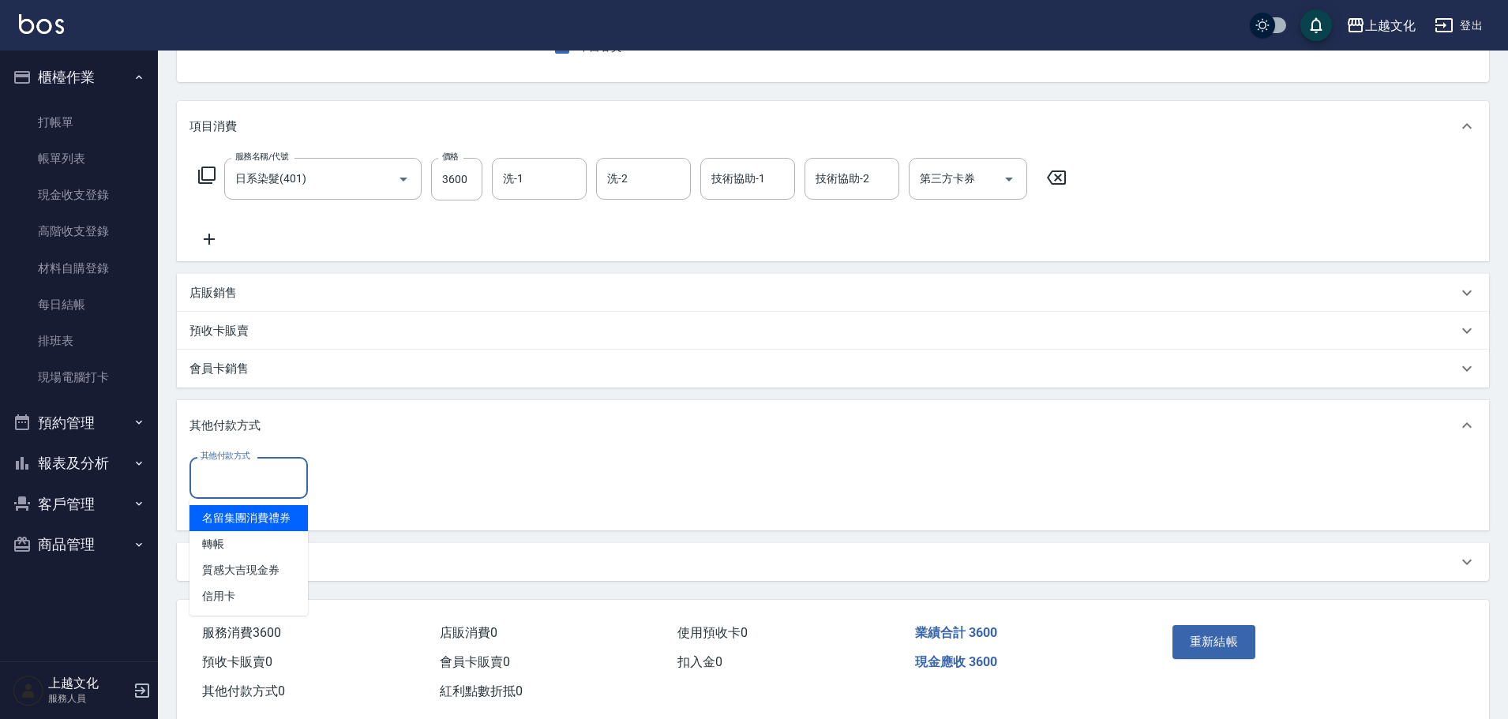
click at [215, 477] on input "其他付款方式" at bounding box center [249, 478] width 104 height 28
drag, startPoint x: 225, startPoint y: 593, endPoint x: 364, endPoint y: 509, distance: 162.2
click at [227, 592] on span "信用卡" at bounding box center [248, 596] width 118 height 26
type input "信用卡"
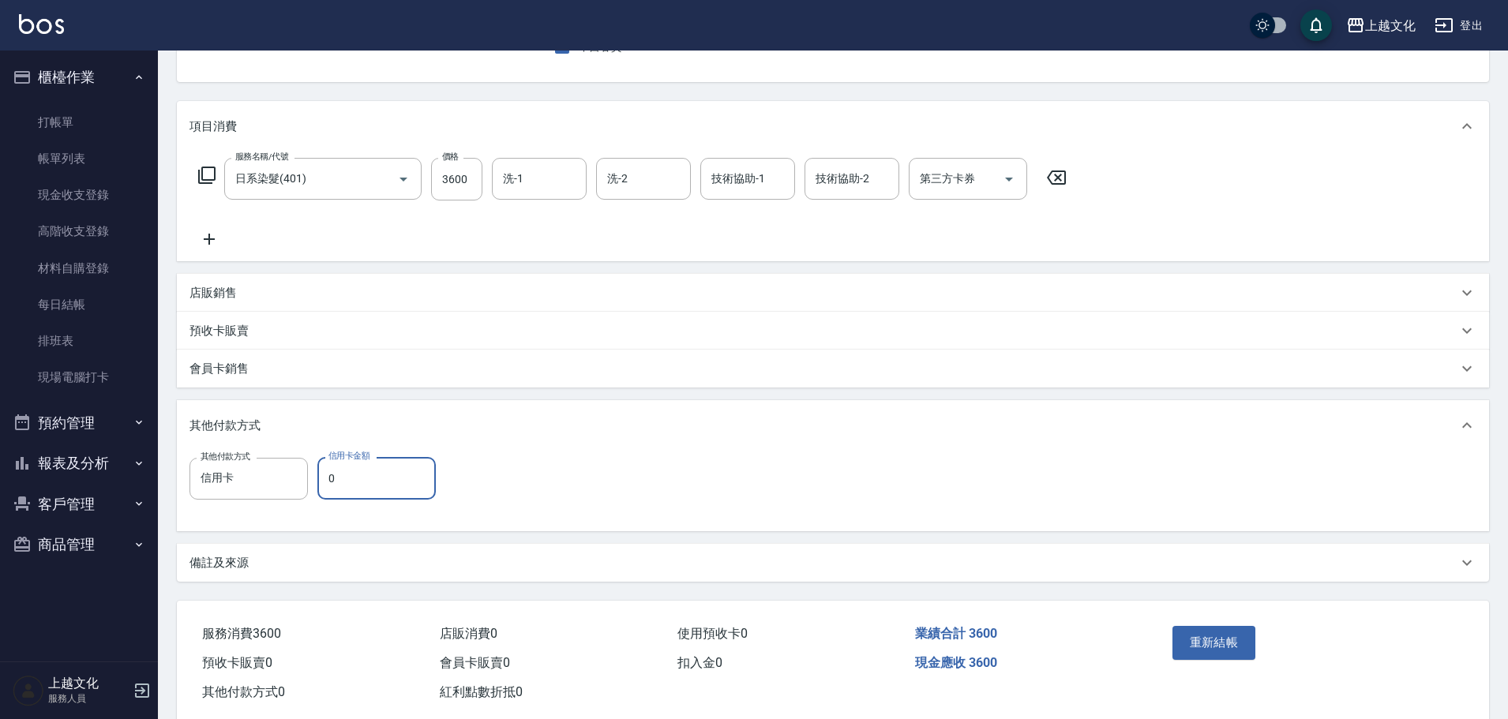
click at [328, 482] on input "0" at bounding box center [376, 478] width 118 height 43
type input "3600"
click at [1220, 636] on button "重新結帳" at bounding box center [1214, 642] width 84 height 33
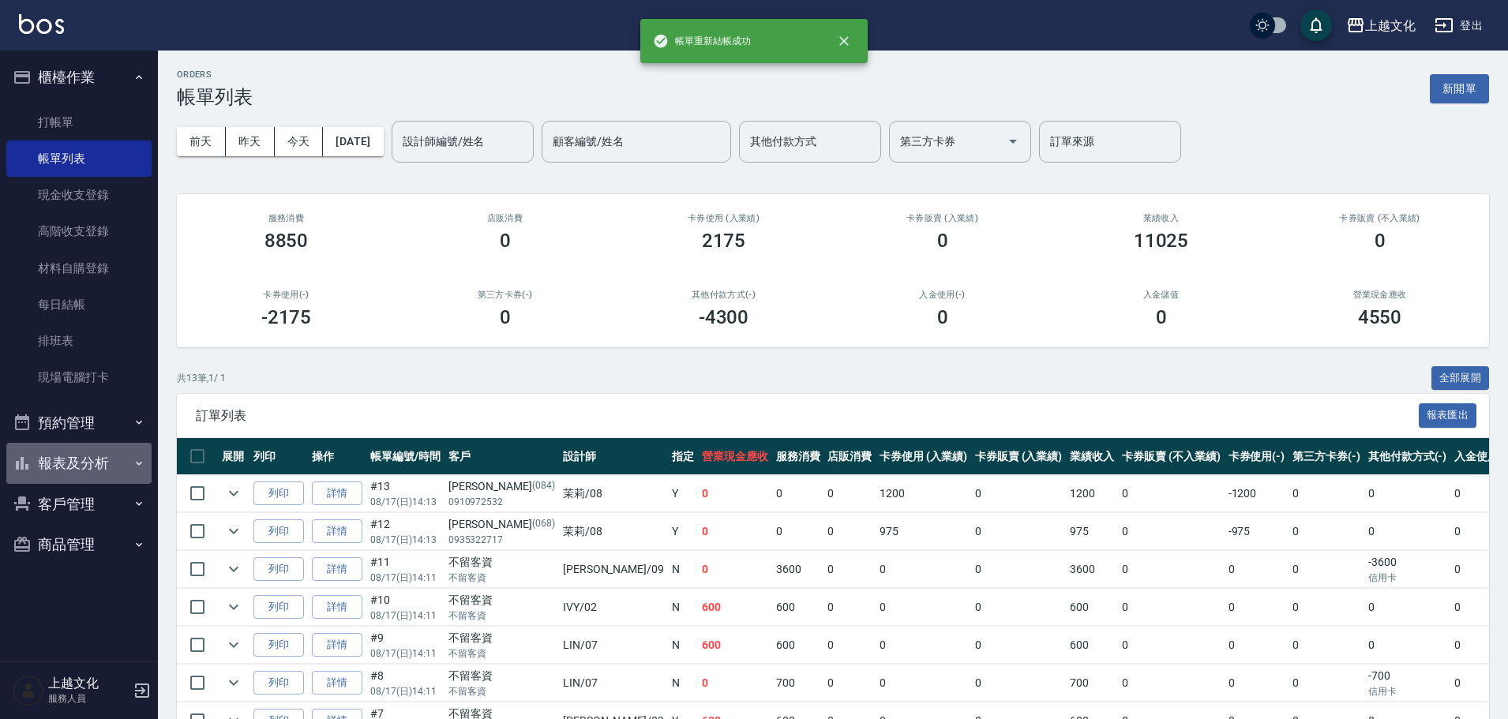
click at [77, 463] on button "報表及分析" at bounding box center [78, 463] width 145 height 41
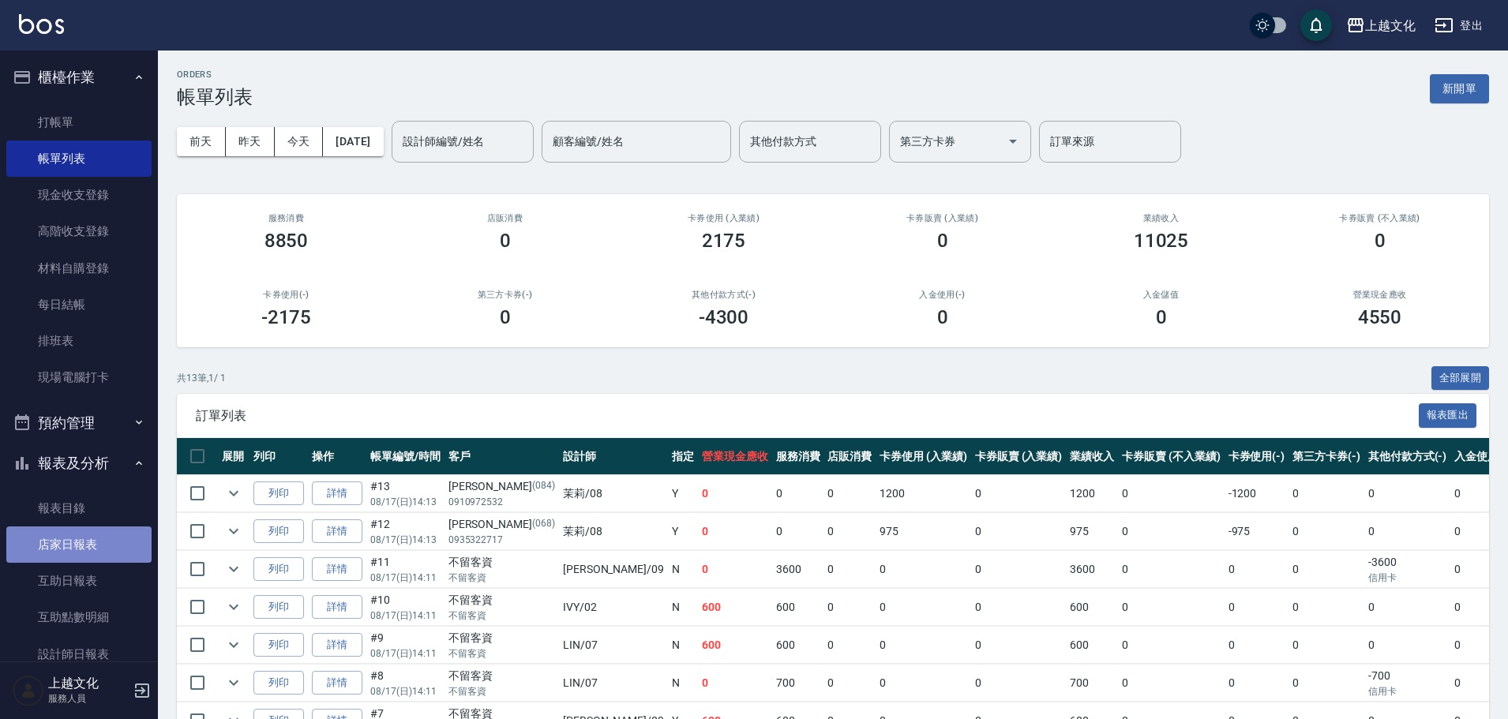
click at [88, 545] on link "店家日報表" at bounding box center [78, 545] width 145 height 36
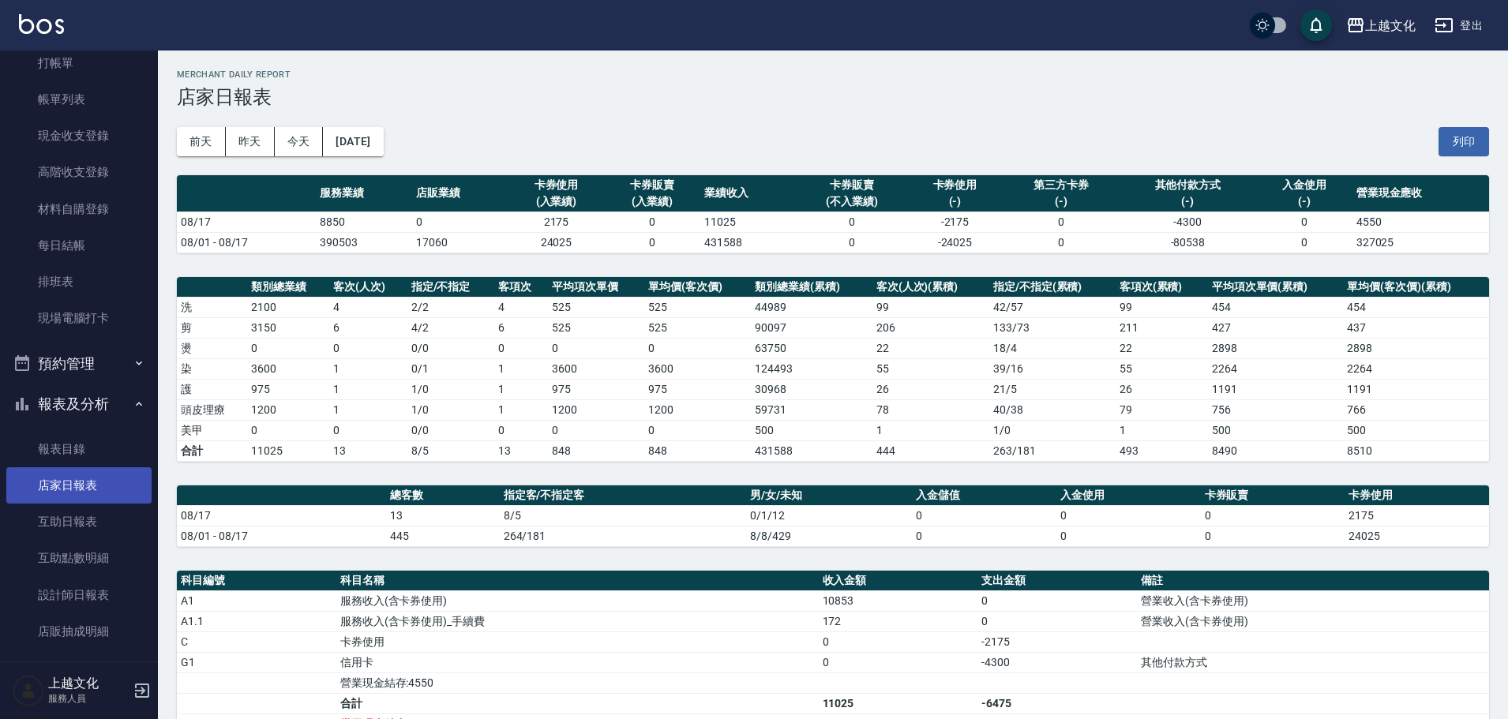
scroll to position [154, 0]
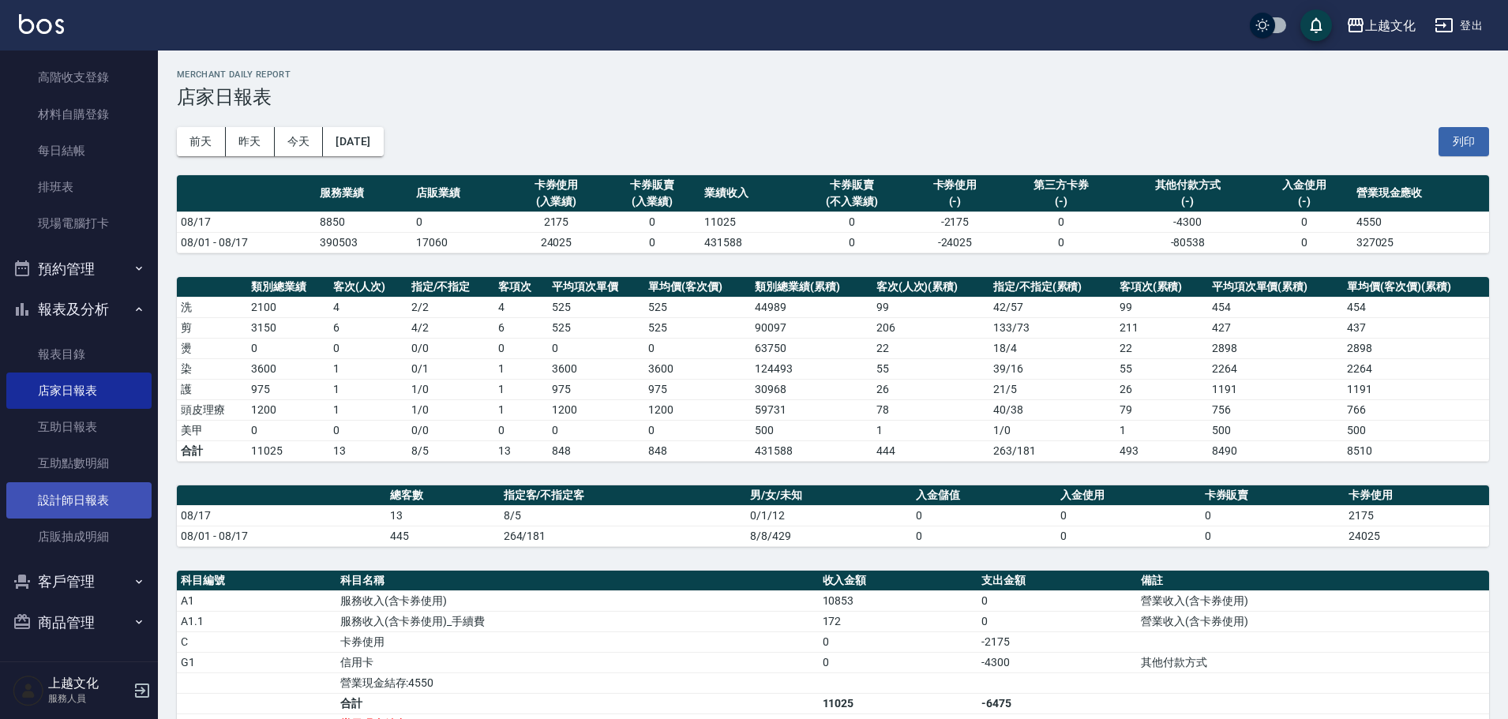
click at [86, 500] on link "設計師日報表" at bounding box center [78, 500] width 145 height 36
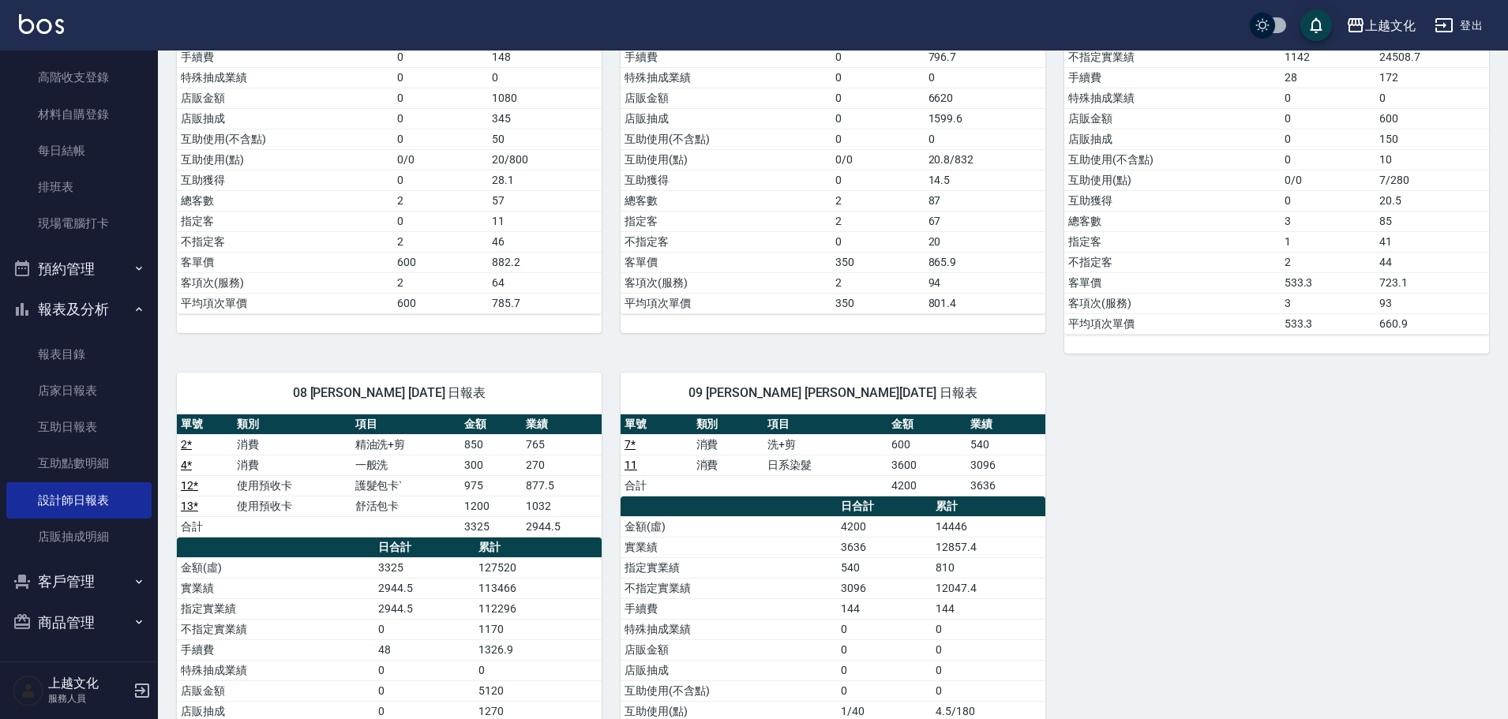
scroll to position [237, 0]
